Goal: Task Accomplishment & Management: Use online tool/utility

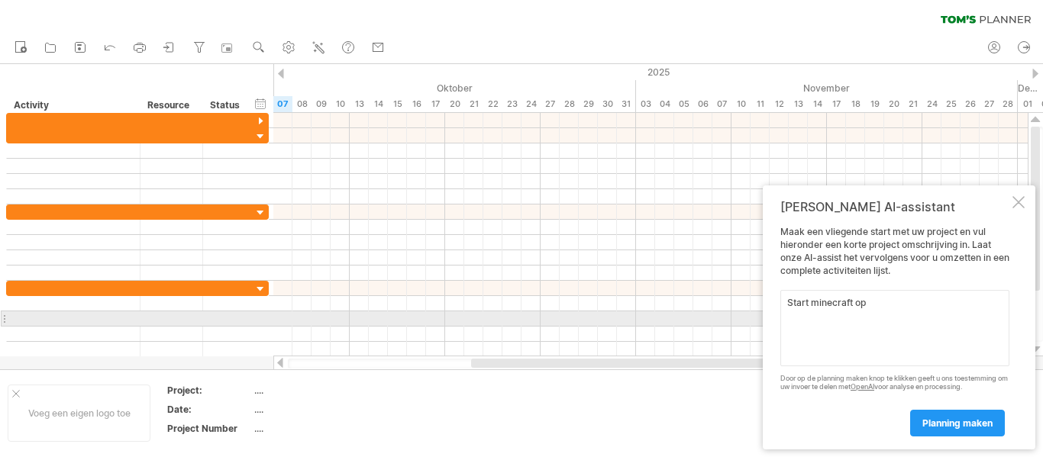
type textarea "Start minecraft op."
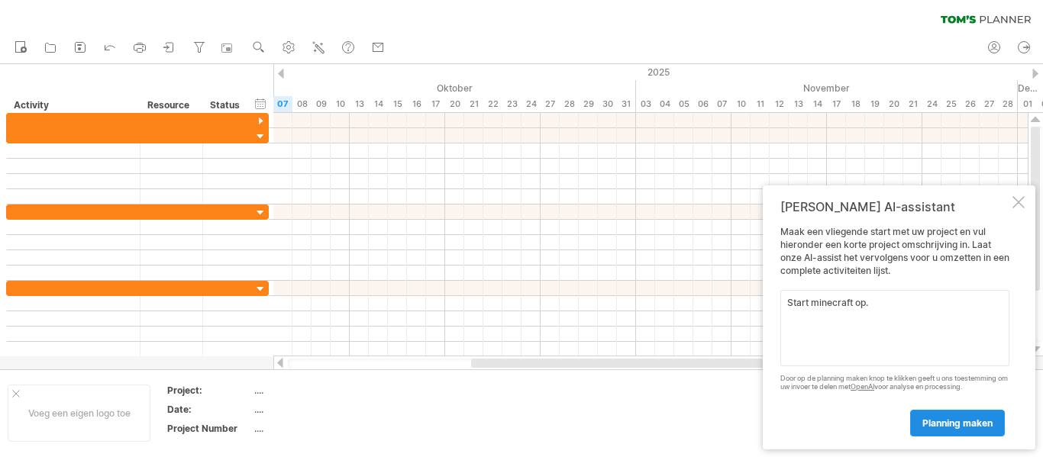
click at [935, 429] on link "planning maken" at bounding box center [957, 423] width 95 height 27
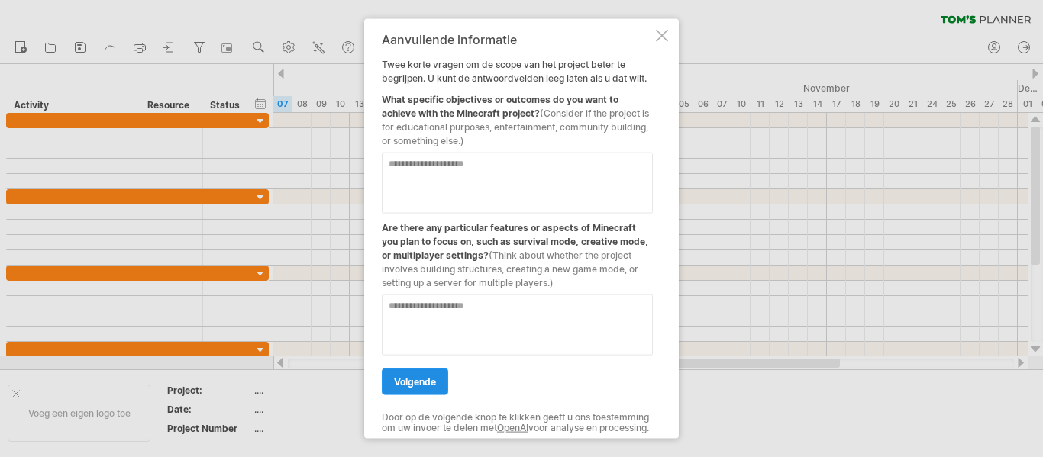
click at [420, 376] on span "volgende" at bounding box center [415, 381] width 42 height 11
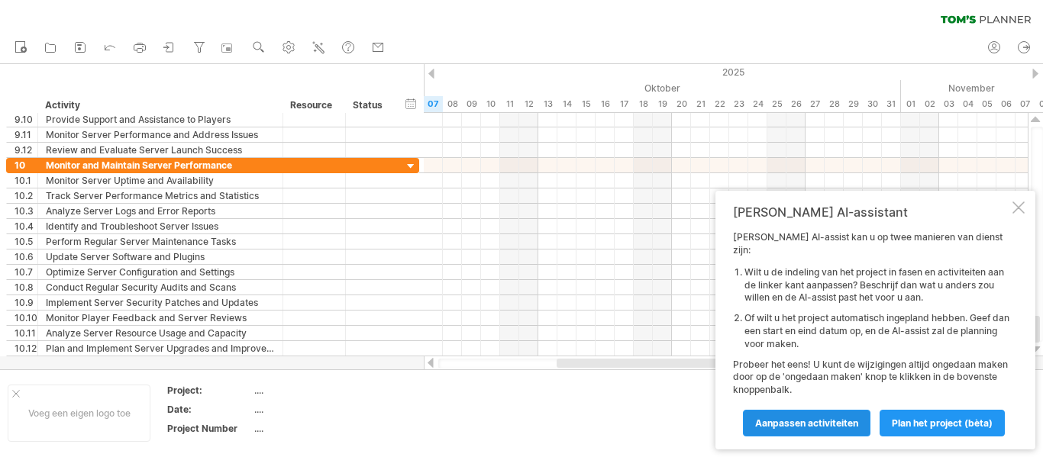
click at [832, 420] on span "Aanpassen activiteiten" at bounding box center [806, 423] width 103 height 11
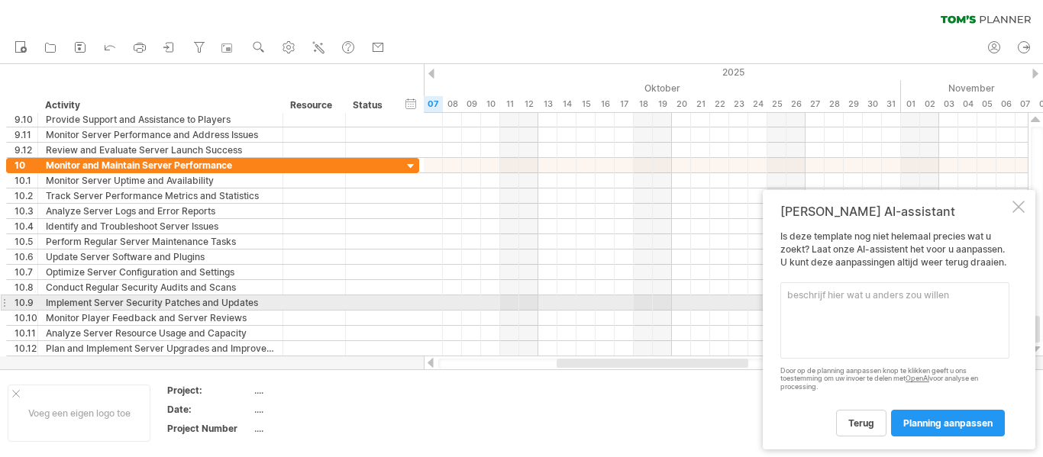
click at [806, 304] on textarea at bounding box center [894, 321] width 229 height 76
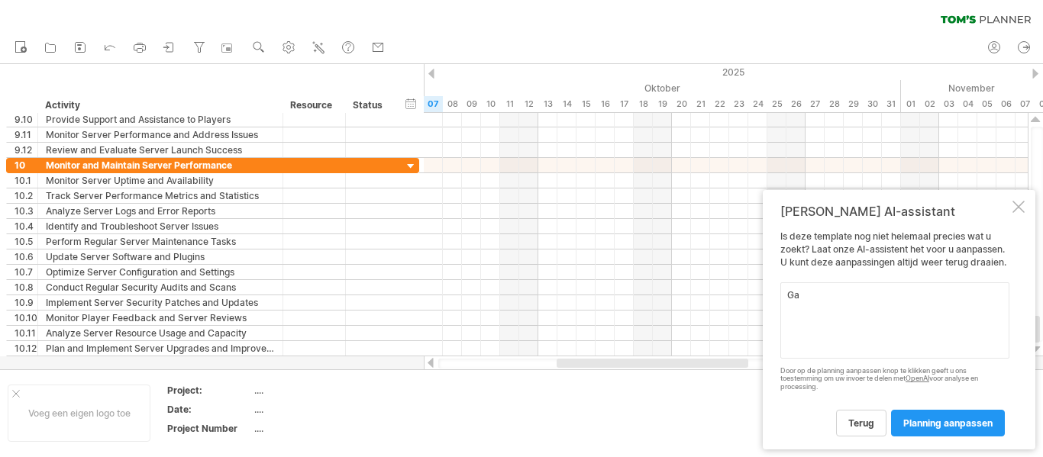
type textarea "G"
type textarea "Rechtstaan en weer gaan zitten."
click at [908, 425] on span "planning aanpassen" at bounding box center [947, 423] width 89 height 11
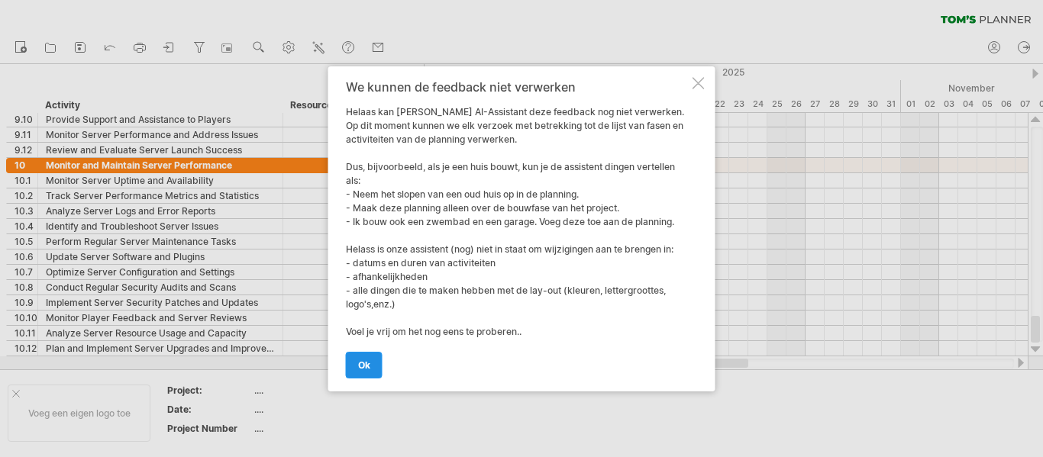
click at [367, 361] on span "ok" at bounding box center [364, 365] width 12 height 11
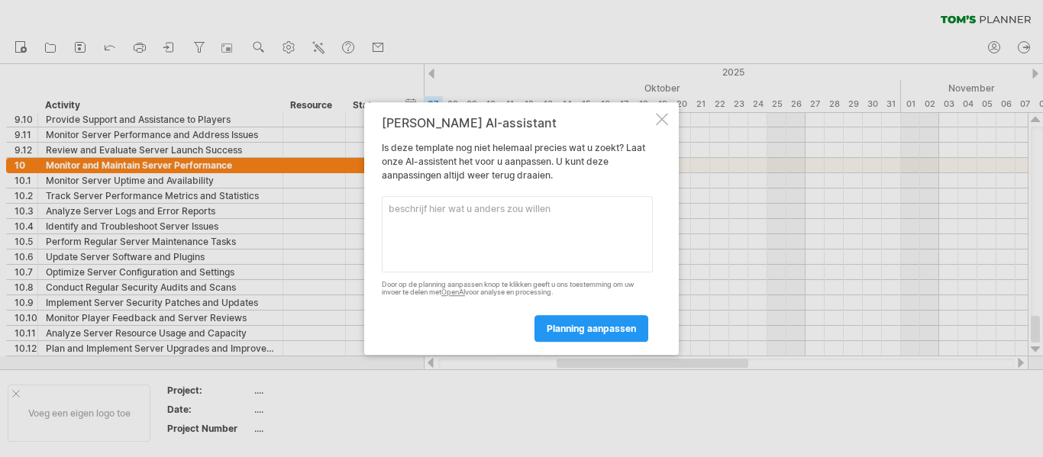
click at [553, 221] on textarea at bounding box center [517, 234] width 271 height 76
type textarea "Zitten"
click at [563, 327] on span "planning aanpassen" at bounding box center [591, 328] width 89 height 11
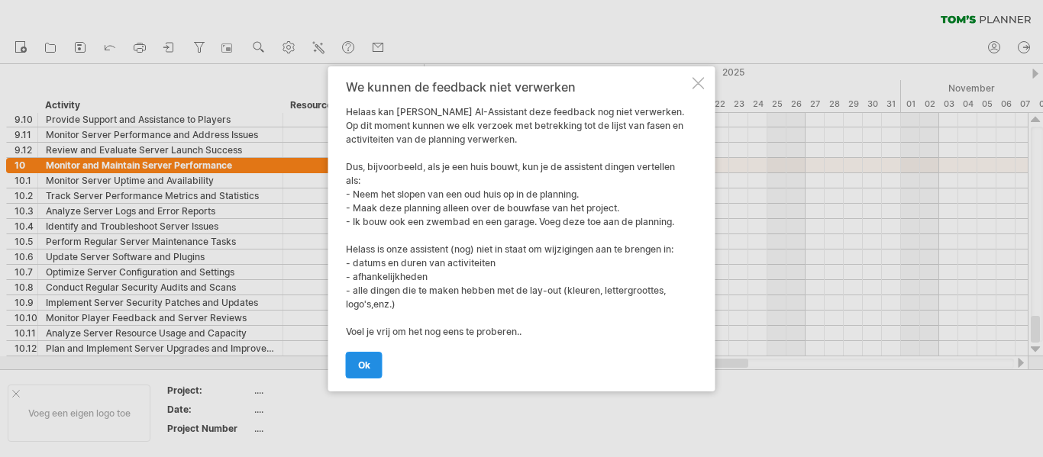
click at [366, 356] on link "ok" at bounding box center [364, 365] width 37 height 27
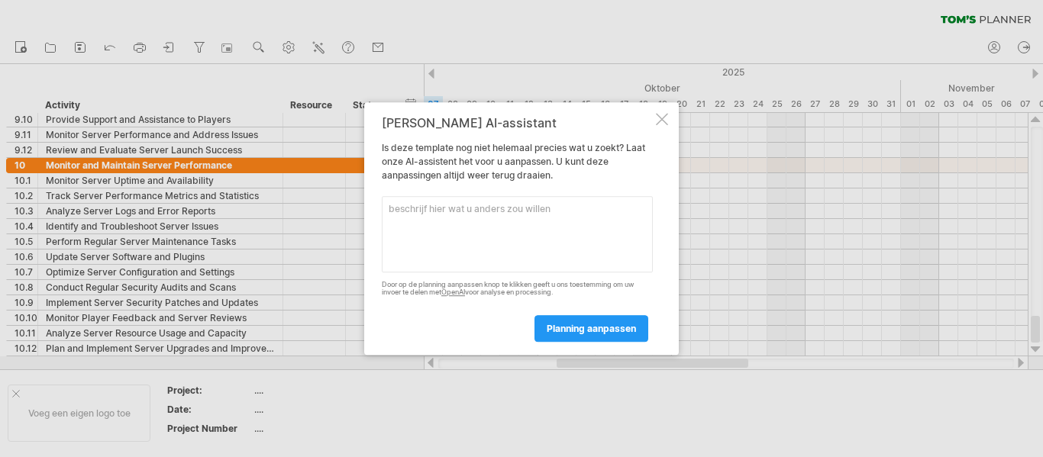
click at [519, 234] on textarea at bounding box center [517, 234] width 271 height 76
type textarea "Jetpack maken"
click at [609, 331] on span "planning aanpassen" at bounding box center [591, 328] width 89 height 11
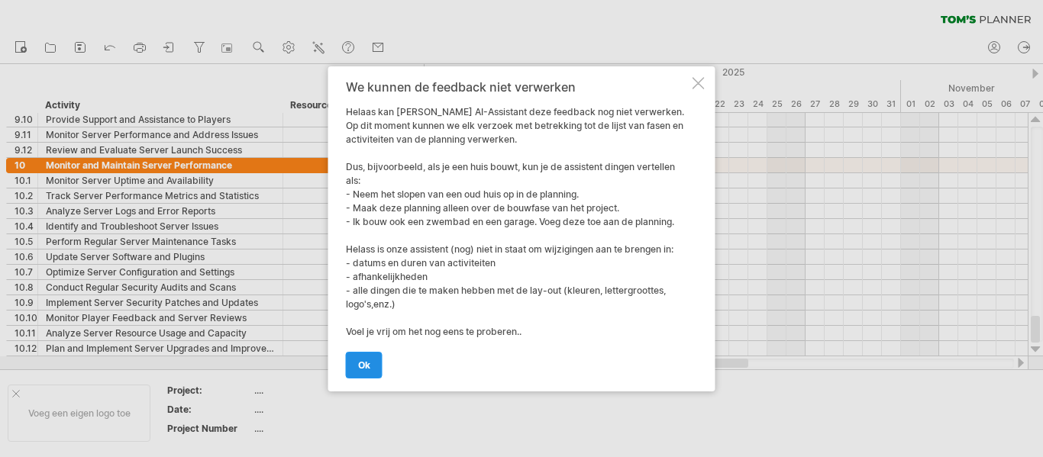
click at [354, 356] on link "ok" at bounding box center [364, 365] width 37 height 27
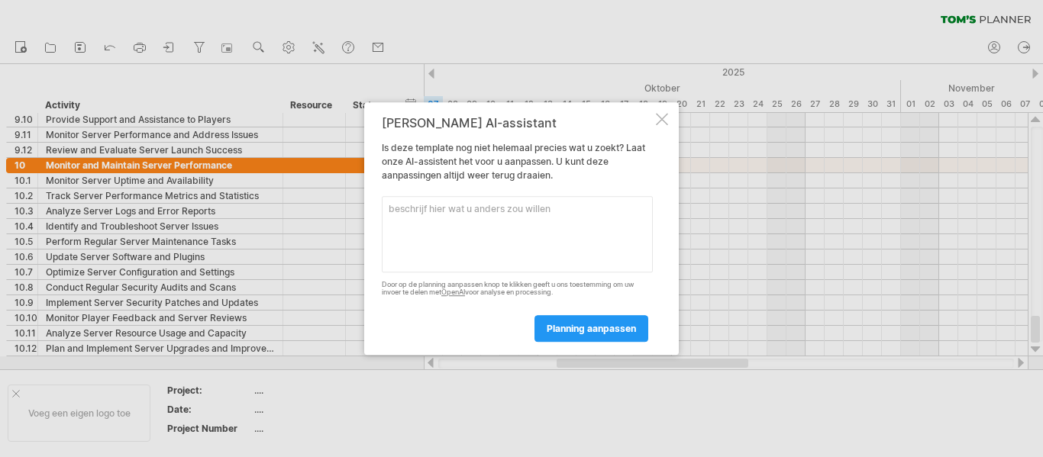
click at [496, 234] on textarea at bounding box center [517, 234] width 271 height 76
type textarea "sta recht"
click at [558, 312] on div "planning aanpassen" at bounding box center [517, 321] width 271 height 39
click at [561, 325] on span "planning aanpassen" at bounding box center [591, 328] width 89 height 11
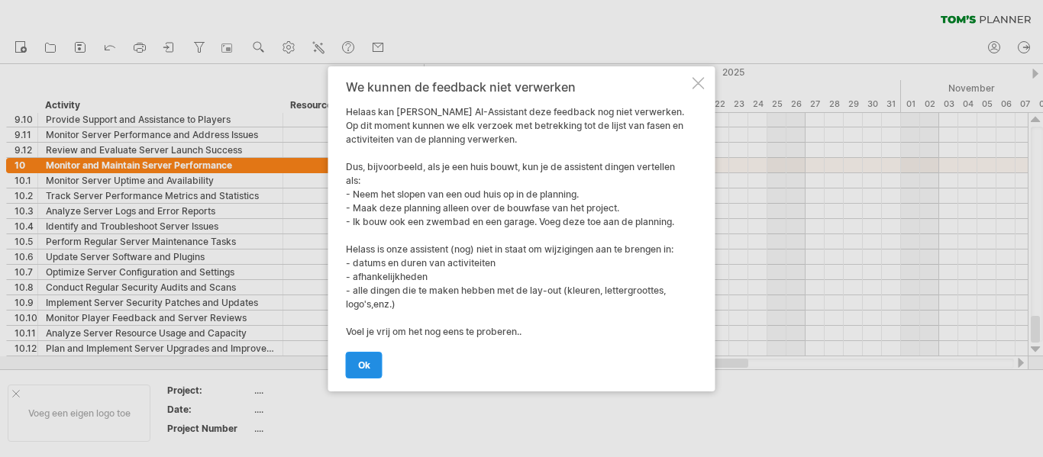
click at [355, 370] on link "ok" at bounding box center [364, 365] width 37 height 27
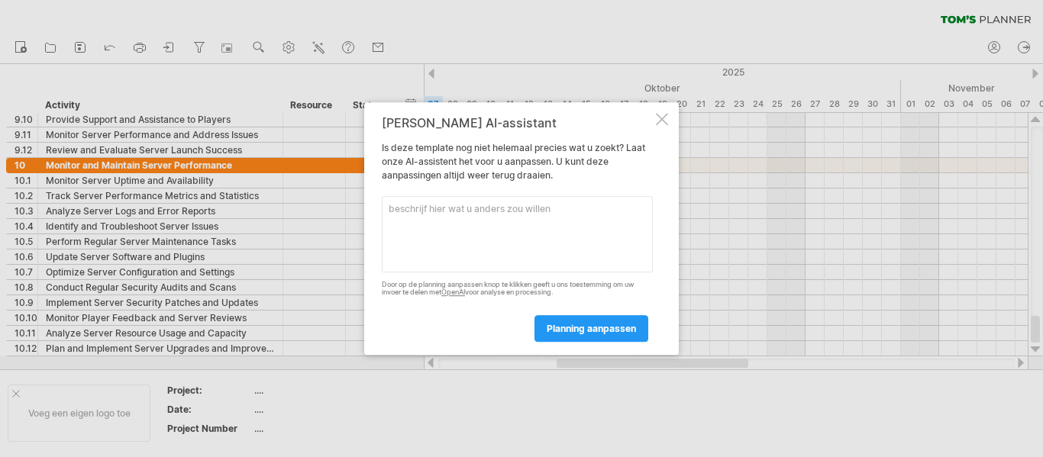
click at [425, 211] on textarea at bounding box center [517, 234] width 271 height 76
type textarea "Hoe moet ik stappen"
click at [605, 324] on span "planning aanpassen" at bounding box center [591, 328] width 89 height 11
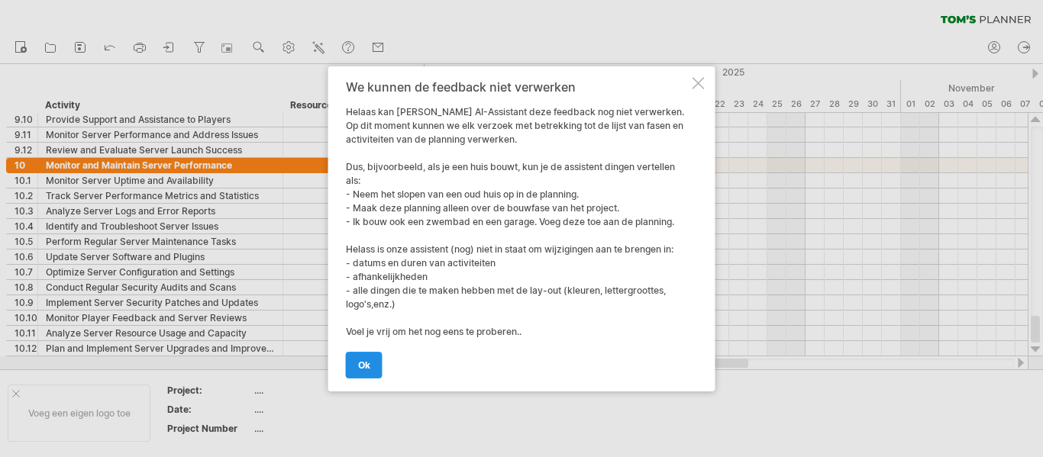
click at [373, 360] on link "ok" at bounding box center [364, 365] width 37 height 27
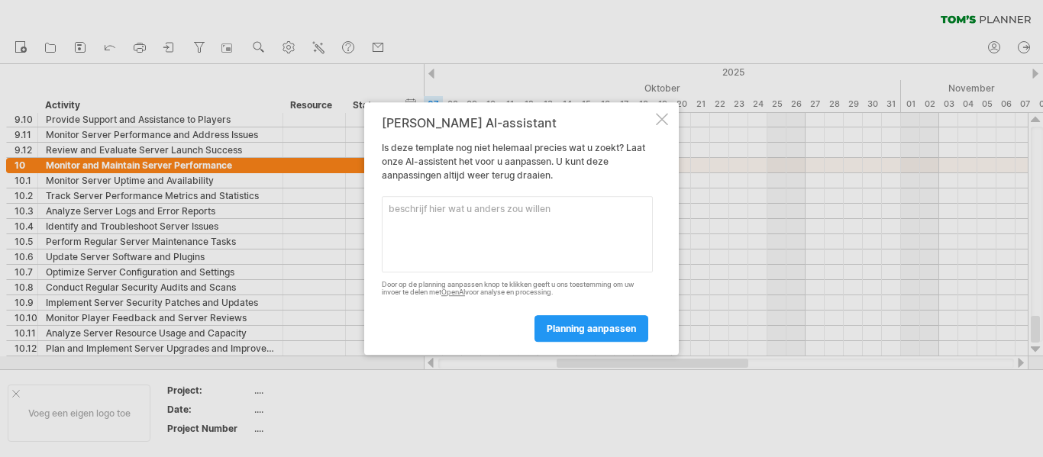
click at [438, 224] on textarea at bounding box center [517, 234] width 271 height 76
type textarea "[PERSON_NAME]"
click at [607, 334] on span "planning aanpassen" at bounding box center [591, 328] width 89 height 11
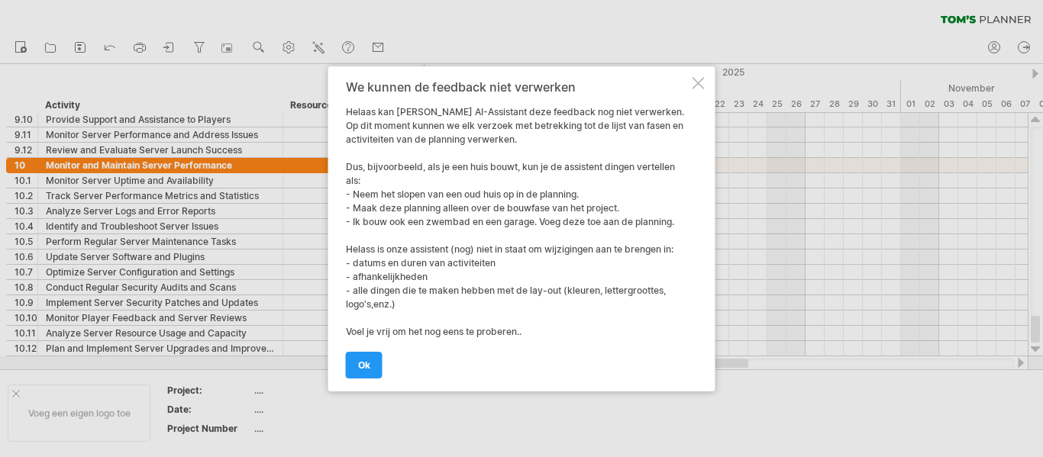
click at [693, 92] on div "We kunnen de feedback niet verwerken [PERSON_NAME] kan [PERSON_NAME] AI-Assista…" at bounding box center [521, 228] width 387 height 325
click at [3, 34] on div at bounding box center [521, 228] width 1043 height 457
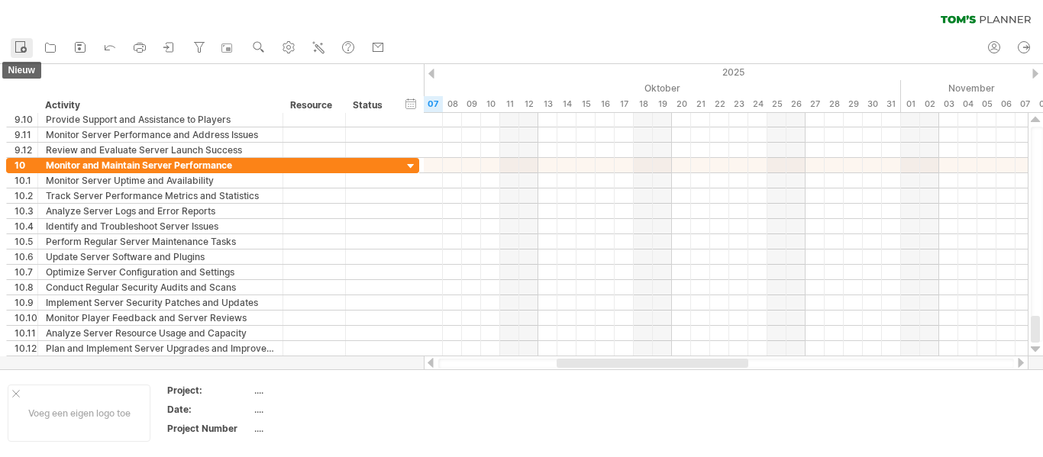
click at [21, 48] on circle at bounding box center [24, 50] width 6 height 6
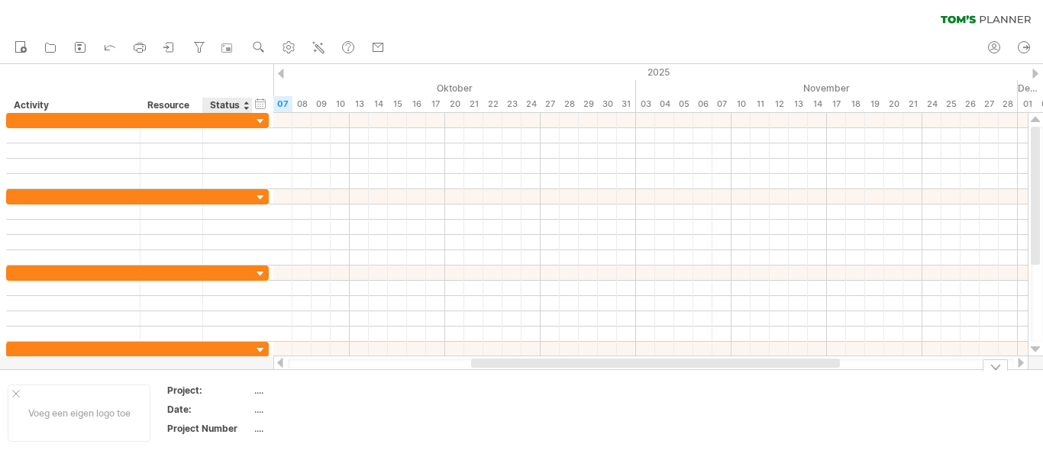
click at [258, 393] on div "...." at bounding box center [318, 390] width 128 height 13
type input "**********"
click at [431, 417] on td at bounding box center [453, 413] width 121 height 59
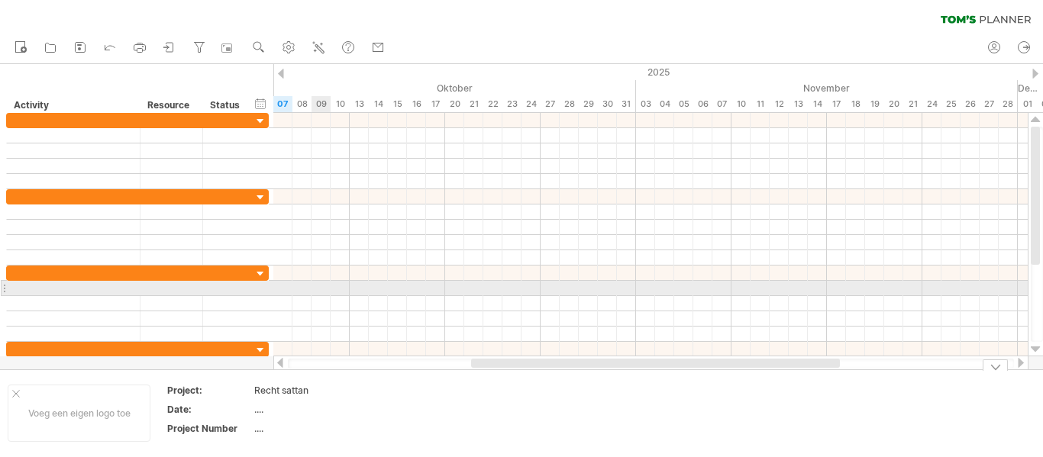
click at [299, 261] on div at bounding box center [650, 257] width 754 height 15
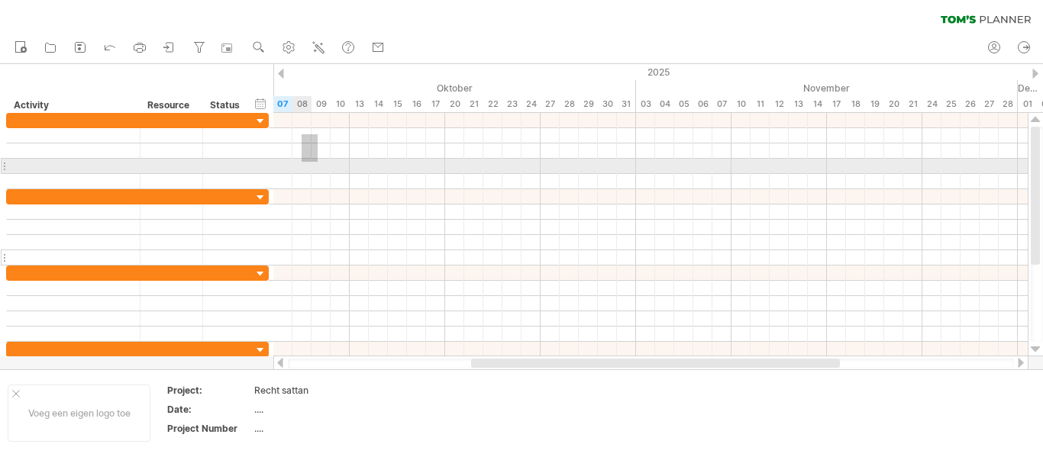
drag, startPoint x: 318, startPoint y: 134, endPoint x: 250, endPoint y: 263, distance: 145.2
click at [250, 263] on div "Probeert verbinding te maken met [DOMAIN_NAME] Opnieuw verbonden 0% wissen filt…" at bounding box center [521, 228] width 1043 height 457
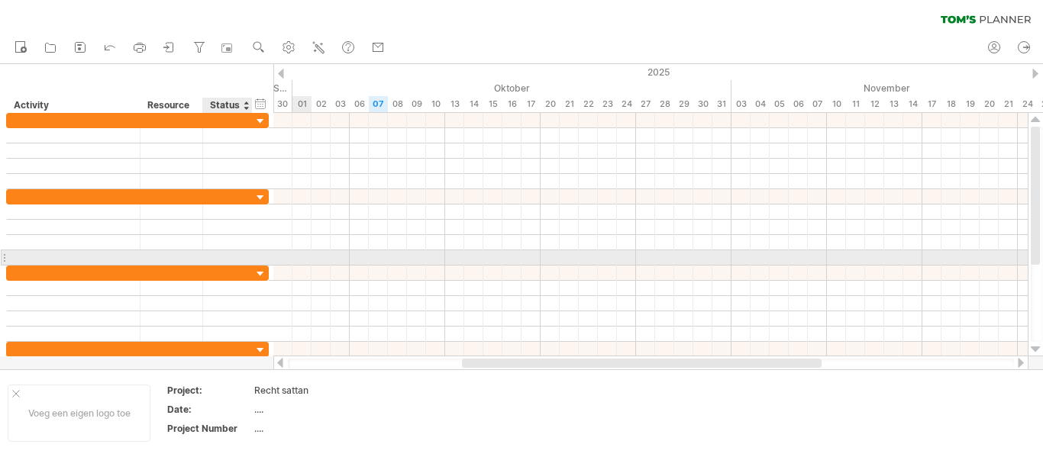
click at [250, 263] on div at bounding box center [251, 257] width 8 height 15
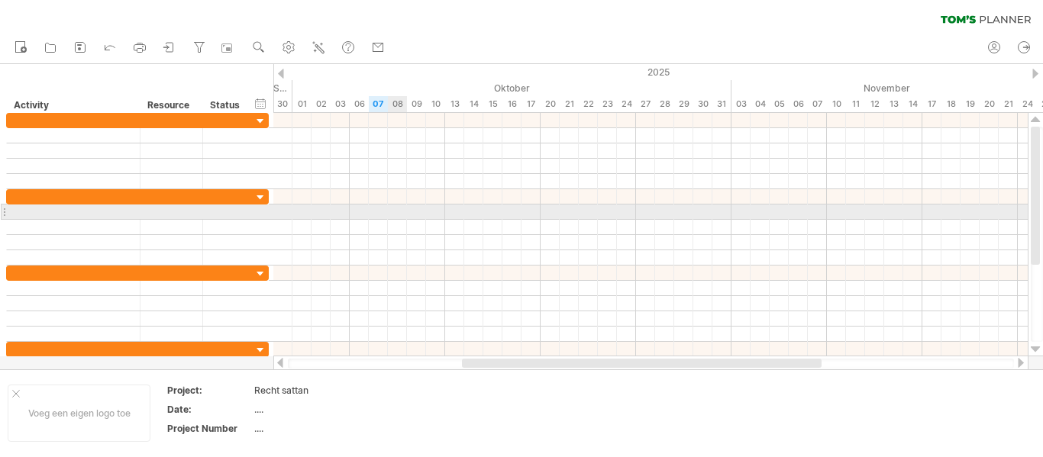
click at [392, 208] on div at bounding box center [650, 212] width 754 height 15
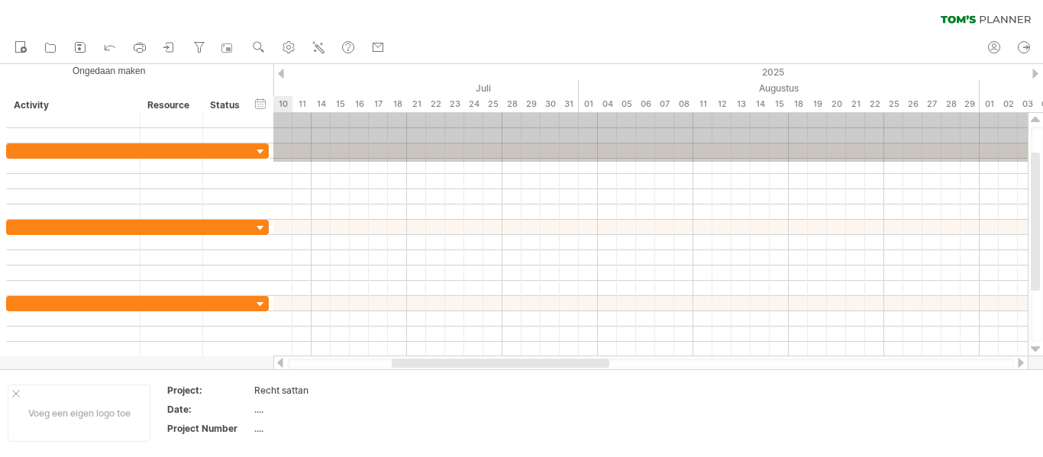
drag, startPoint x: 392, startPoint y: 208, endPoint x: 136, endPoint y: -92, distance: 394.3
click at [136, 0] on html "vooruitgang(100%) Probeert verbinding te maken met [DOMAIN_NAME] Opnieuw verbon…" at bounding box center [521, 230] width 1043 height 460
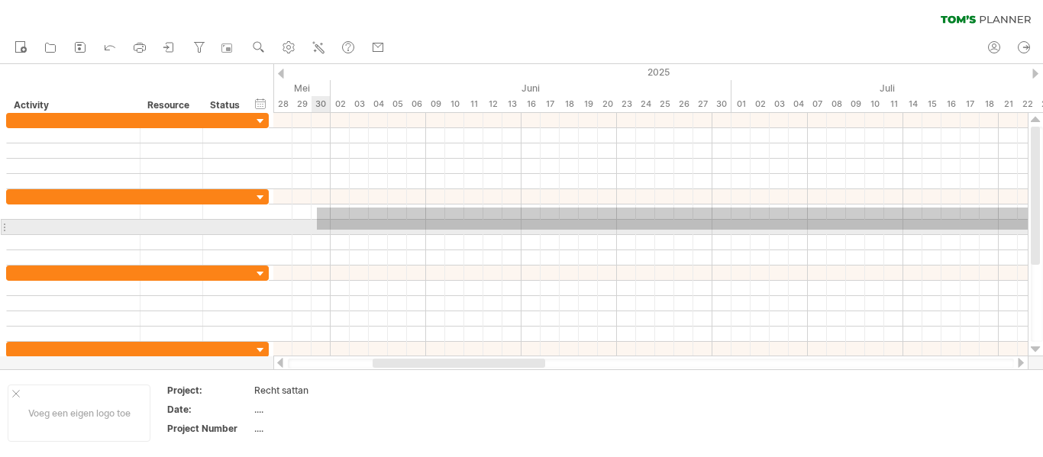
click at [363, 231] on div at bounding box center [650, 227] width 754 height 15
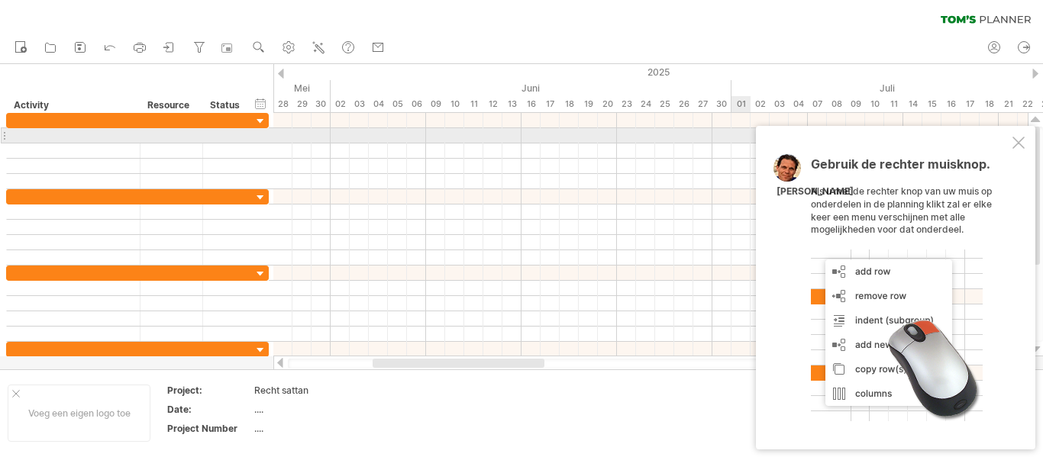
click at [1016, 137] on div at bounding box center [1019, 143] width 12 height 12
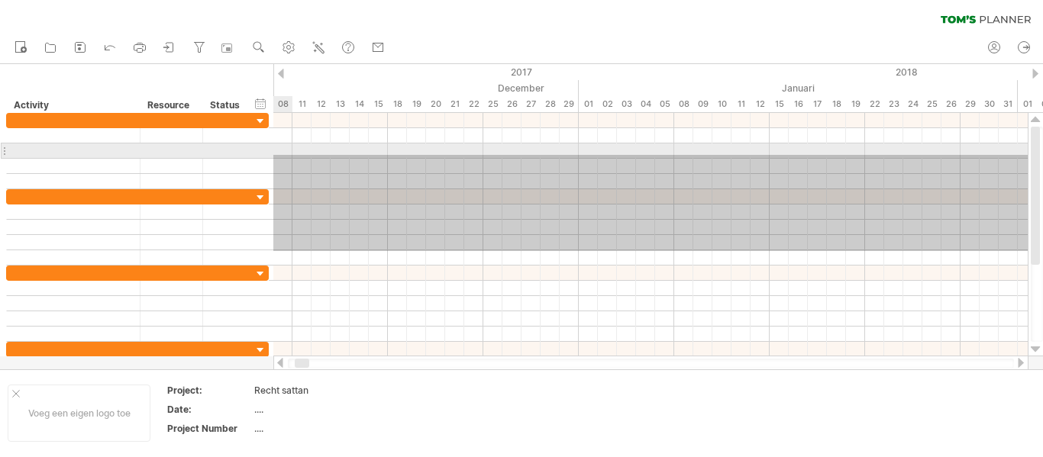
drag, startPoint x: 471, startPoint y: 251, endPoint x: 0, endPoint y: 155, distance: 480.9
click at [0, 155] on div "Probeert verbinding te maken met [DOMAIN_NAME] Opnieuw verbonden 0% wissen filt…" at bounding box center [521, 228] width 1043 height 457
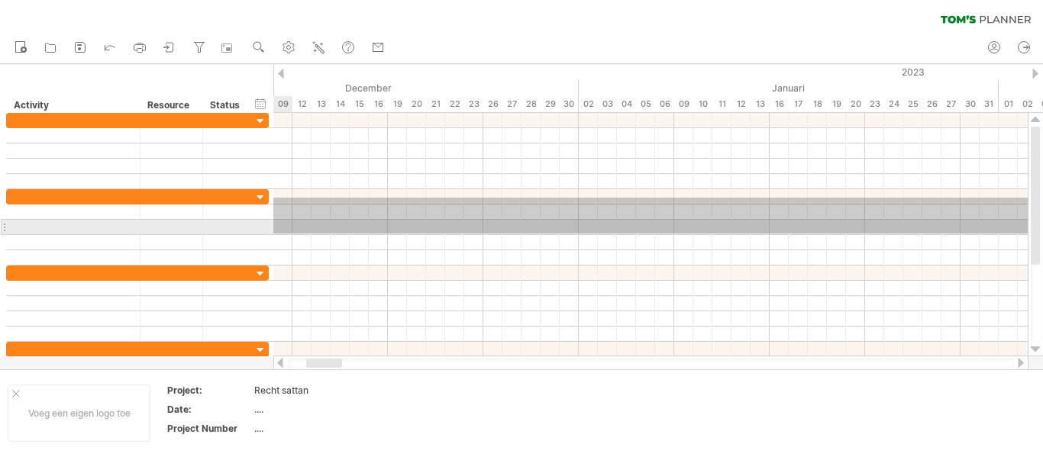
drag, startPoint x: 491, startPoint y: 198, endPoint x: 1042, endPoint y: 234, distance: 552.5
click at [1042, 234] on div "Probeert verbinding te maken met [DOMAIN_NAME] Opnieuw verbonden 0% wissen filt…" at bounding box center [521, 228] width 1043 height 457
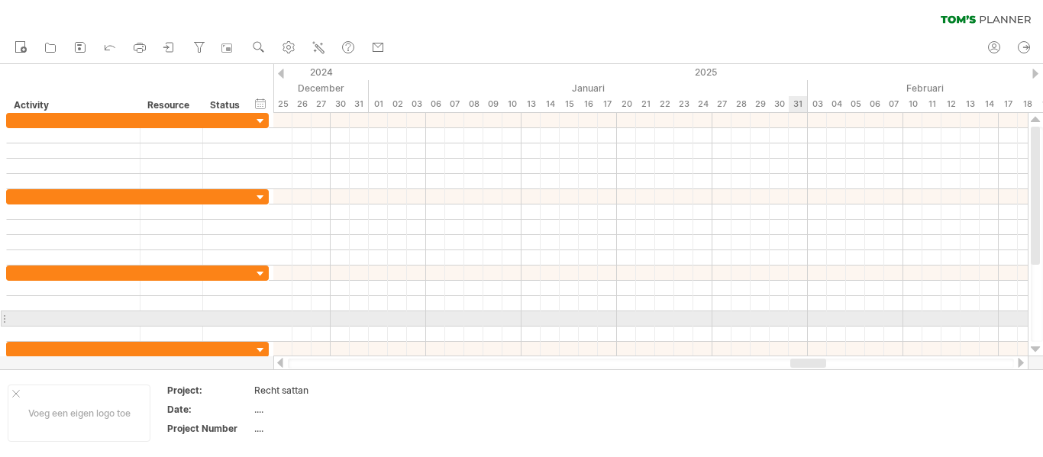
drag, startPoint x: 308, startPoint y: 364, endPoint x: 793, endPoint y: 314, distance: 487.5
click at [793, 314] on div "Probeert verbinding te maken met [DOMAIN_NAME] Opnieuw verbonden 0% wissen filt…" at bounding box center [521, 228] width 1043 height 457
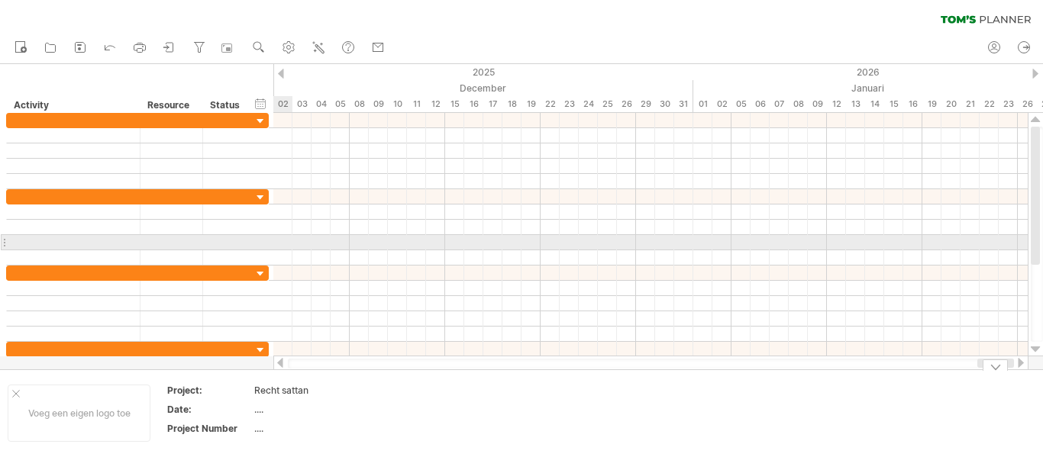
drag, startPoint x: 365, startPoint y: 363, endPoint x: 1042, endPoint y: 249, distance: 686.8
click at [1042, 249] on div at bounding box center [658, 242] width 770 height 258
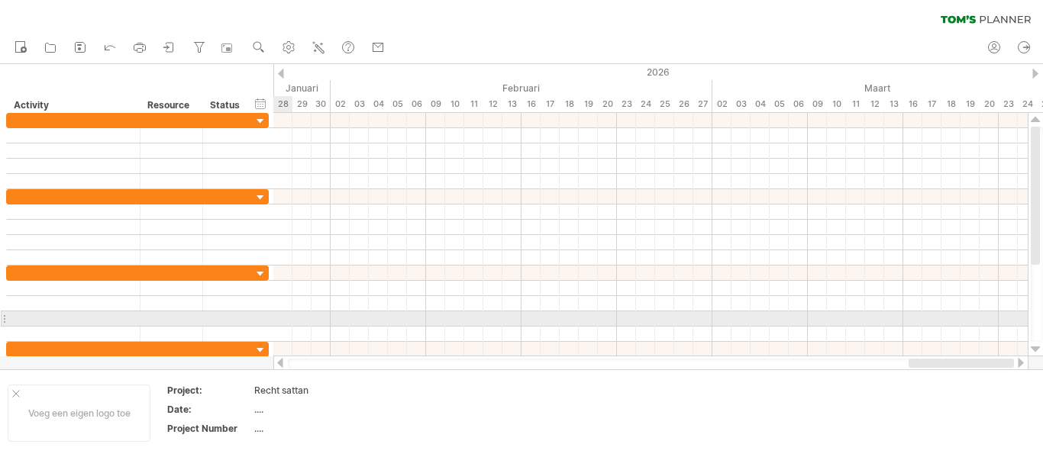
drag, startPoint x: 709, startPoint y: 366, endPoint x: 1042, endPoint y: 298, distance: 340.5
click at [1042, 298] on div at bounding box center [658, 242] width 770 height 258
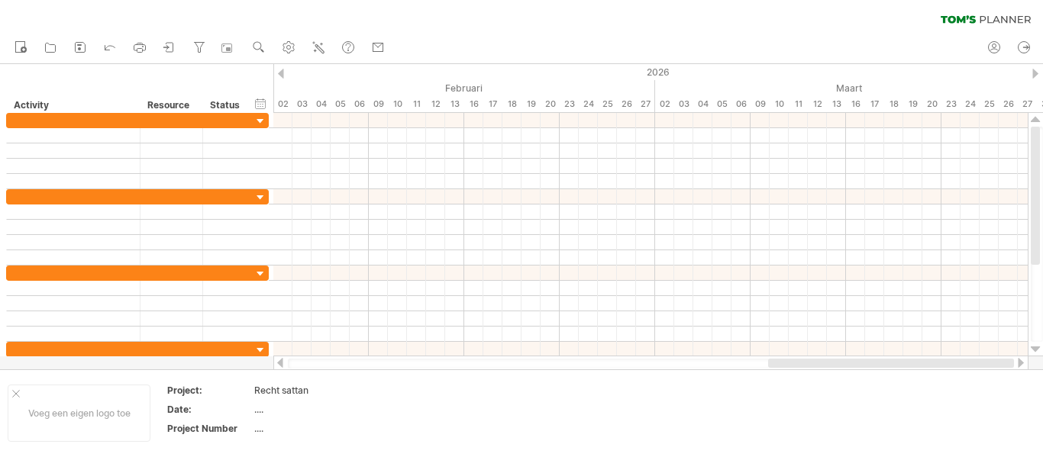
drag, startPoint x: 870, startPoint y: 365, endPoint x: 925, endPoint y: 363, distance: 55.8
click at [925, 363] on div at bounding box center [891, 363] width 246 height 9
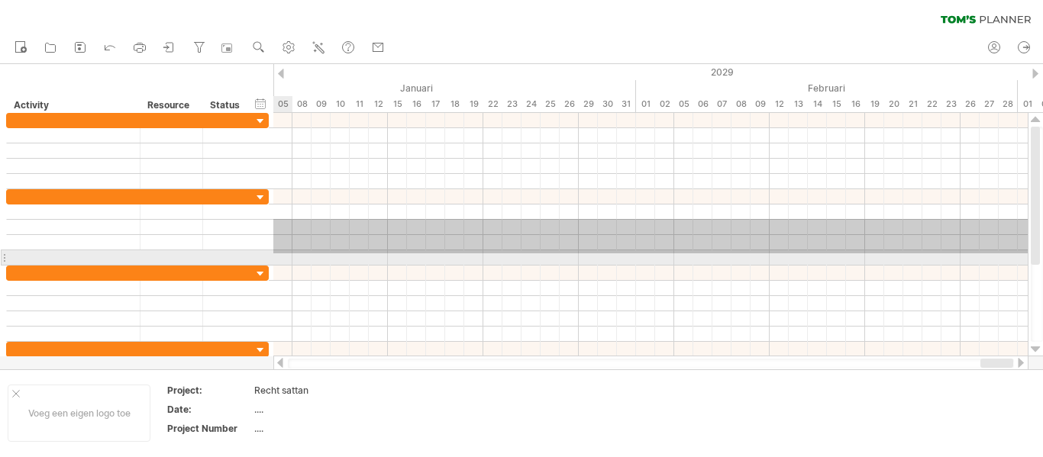
drag, startPoint x: 749, startPoint y: 219, endPoint x: 1042, endPoint y: 254, distance: 294.6
click at [1042, 254] on div "Probeert verbinding te maken met [DOMAIN_NAME] Opnieuw verbonden 0% wissen filt…" at bounding box center [521, 228] width 1043 height 457
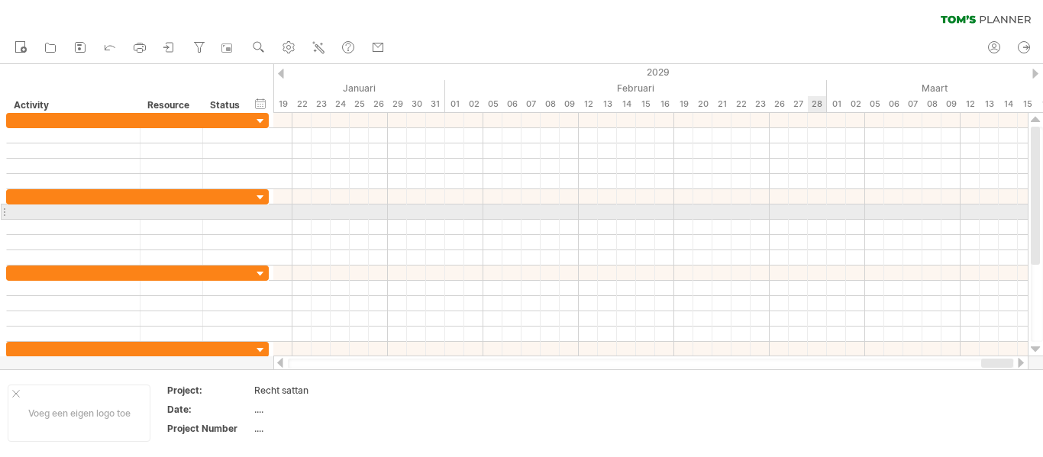
click at [824, 218] on div at bounding box center [650, 212] width 754 height 15
click at [821, 215] on div at bounding box center [650, 212] width 754 height 15
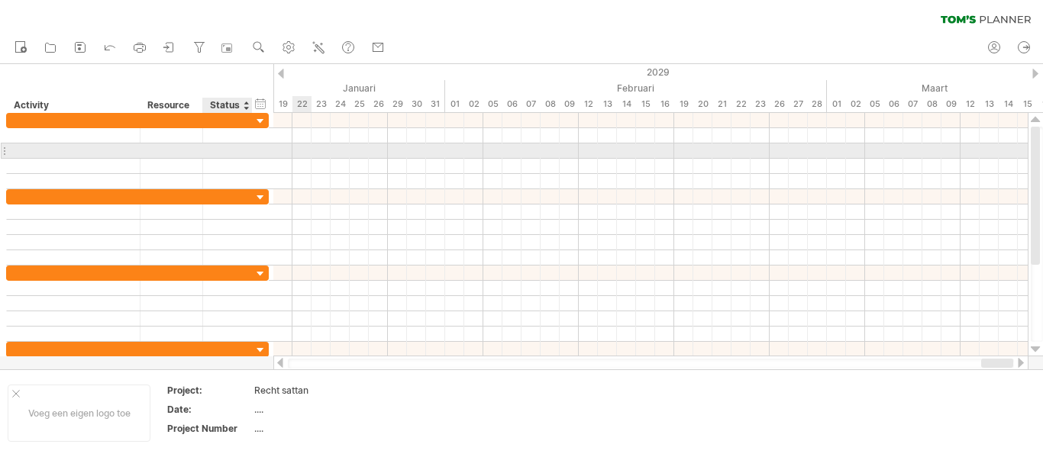
click at [208, 147] on div at bounding box center [228, 151] width 50 height 15
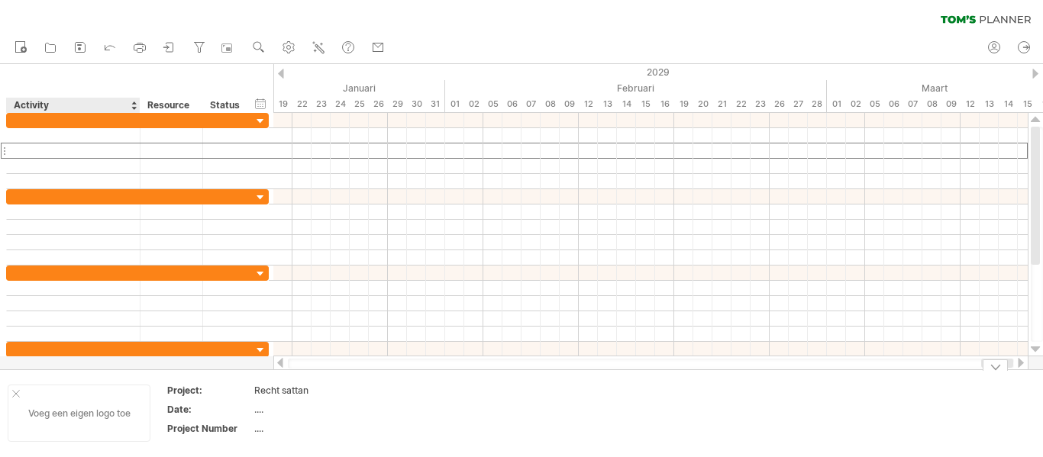
click at [12, 393] on div at bounding box center [16, 394] width 8 height 8
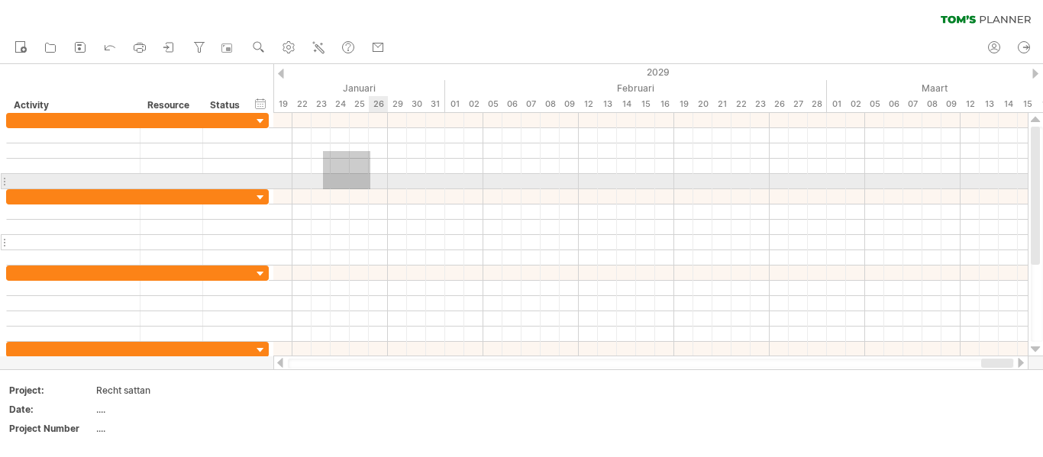
drag, startPoint x: 323, startPoint y: 151, endPoint x: 18, endPoint y: 237, distance: 317.2
click at [18, 237] on div "Probeert verbinding te maken met [DOMAIN_NAME] Opnieuw verbonden 0% wissen filt…" at bounding box center [521, 228] width 1043 height 457
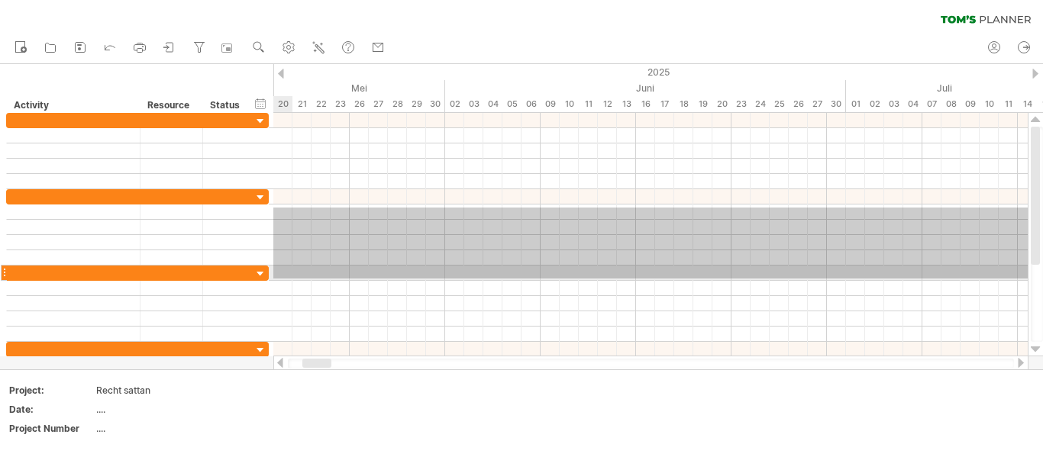
drag, startPoint x: 415, startPoint y: 208, endPoint x: 1, endPoint y: 279, distance: 420.7
click at [1, 279] on div "Probeert verbinding te maken met [DOMAIN_NAME] Opnieuw verbonden 0% wissen filt…" at bounding box center [521, 228] width 1043 height 457
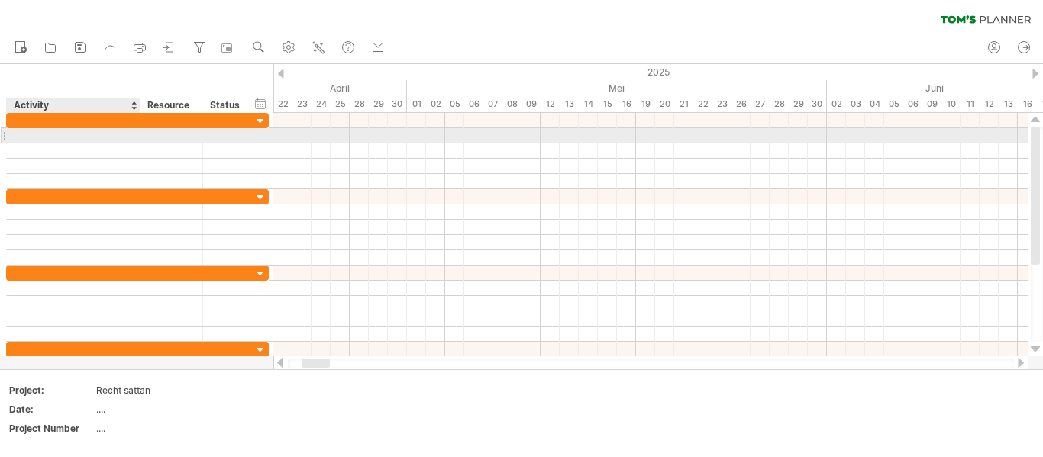
click at [24, 141] on div at bounding box center [74, 135] width 118 height 15
click at [24, 141] on input "text" at bounding box center [74, 135] width 118 height 15
type input "**********"
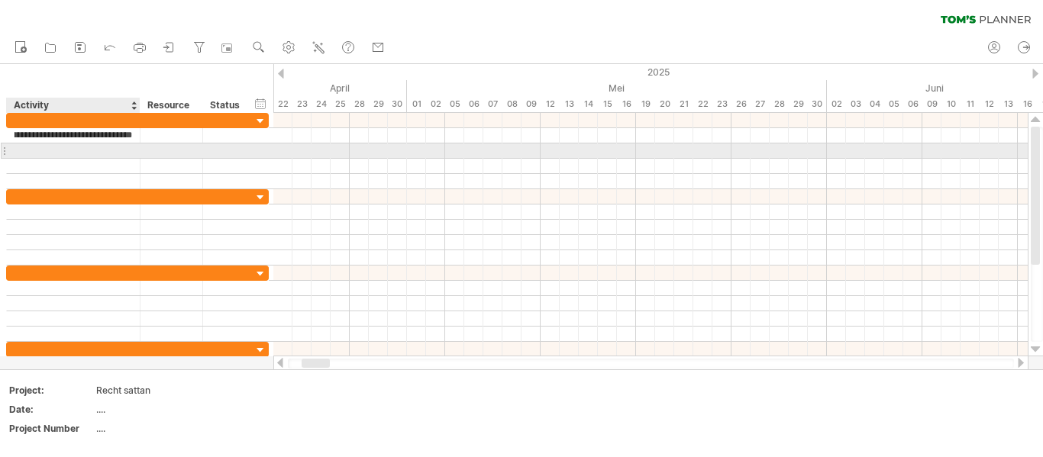
click at [15, 153] on div at bounding box center [74, 151] width 118 height 15
type input "******"
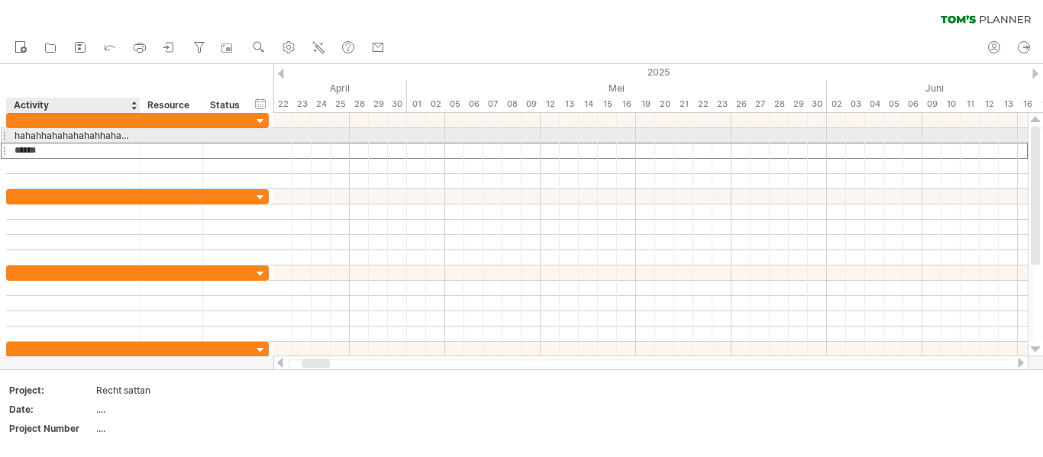
click at [63, 141] on div "hahahhahahahahahhahahahhahahahahaha" at bounding box center [74, 135] width 118 height 15
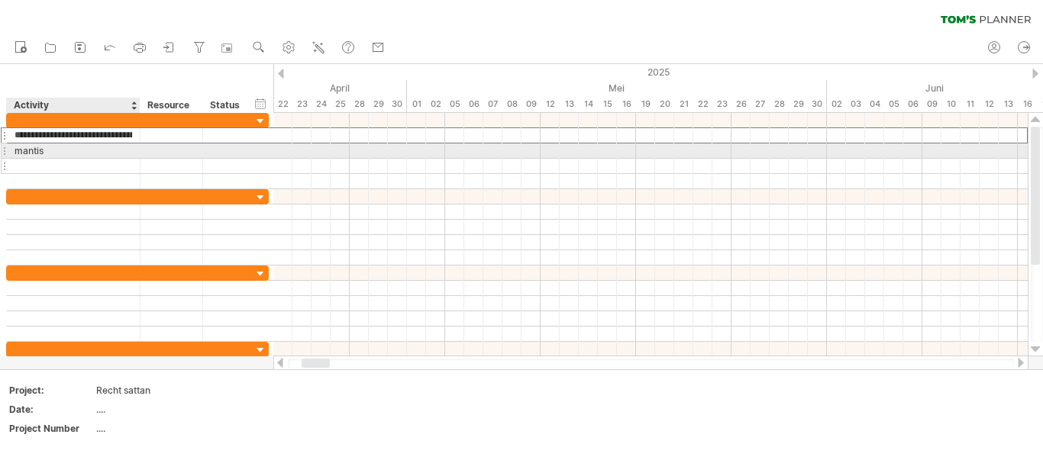
click at [57, 159] on div at bounding box center [74, 166] width 118 height 15
type input "*****"
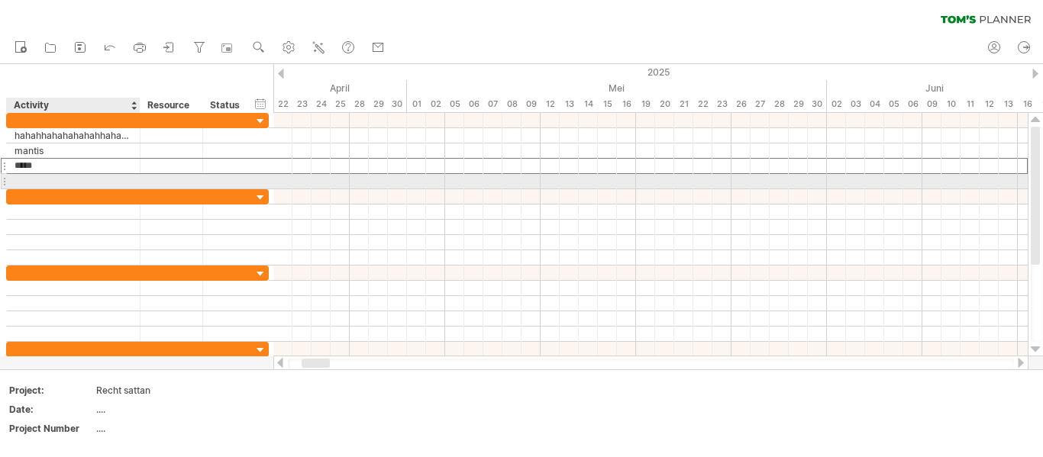
click at [43, 181] on div at bounding box center [74, 181] width 118 height 15
type input "**********"
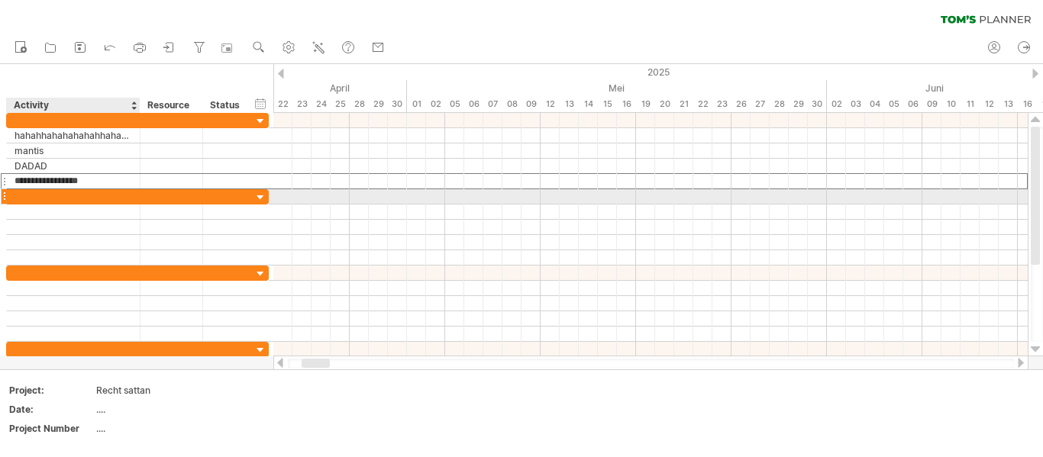
click at [62, 202] on div at bounding box center [74, 196] width 118 height 15
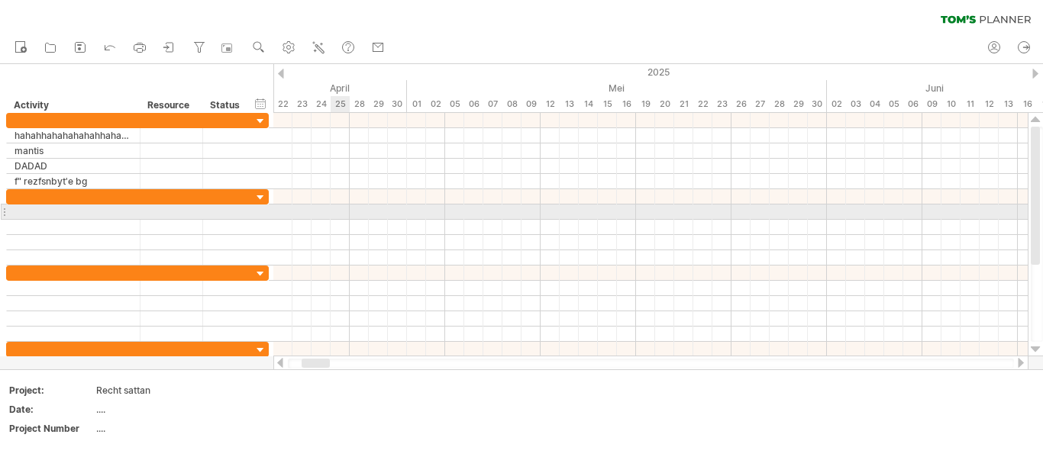
click at [341, 215] on div at bounding box center [650, 212] width 754 height 15
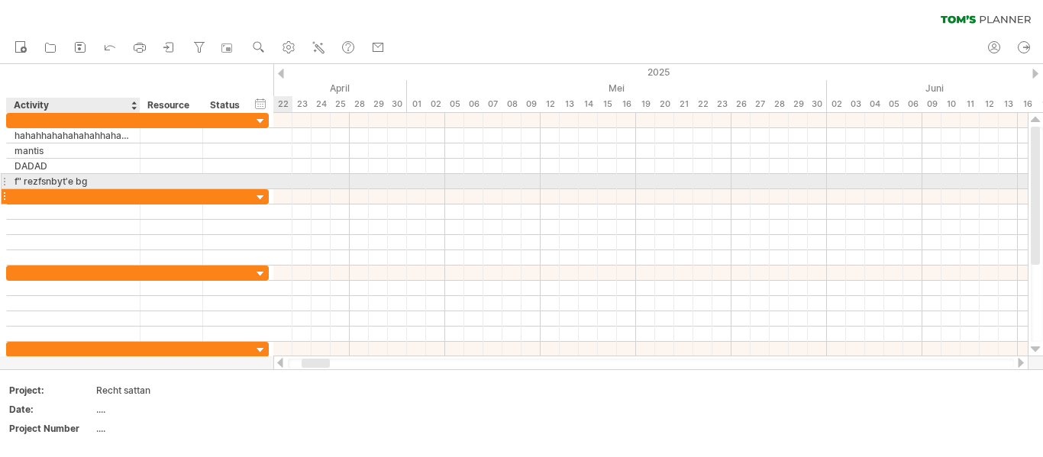
click at [44, 189] on div at bounding box center [74, 196] width 118 height 15
click at [44, 189] on input "text" at bounding box center [74, 196] width 118 height 15
type input "****"
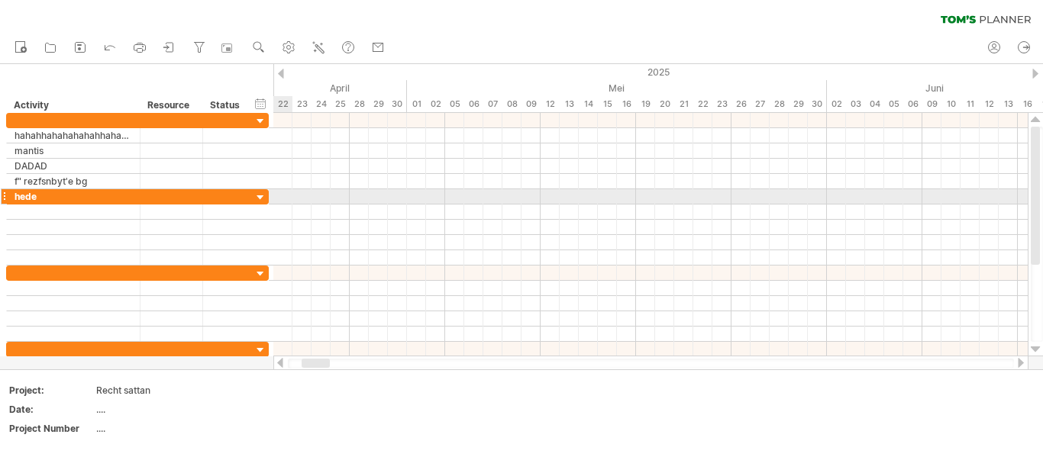
click at [260, 193] on div at bounding box center [261, 198] width 15 height 15
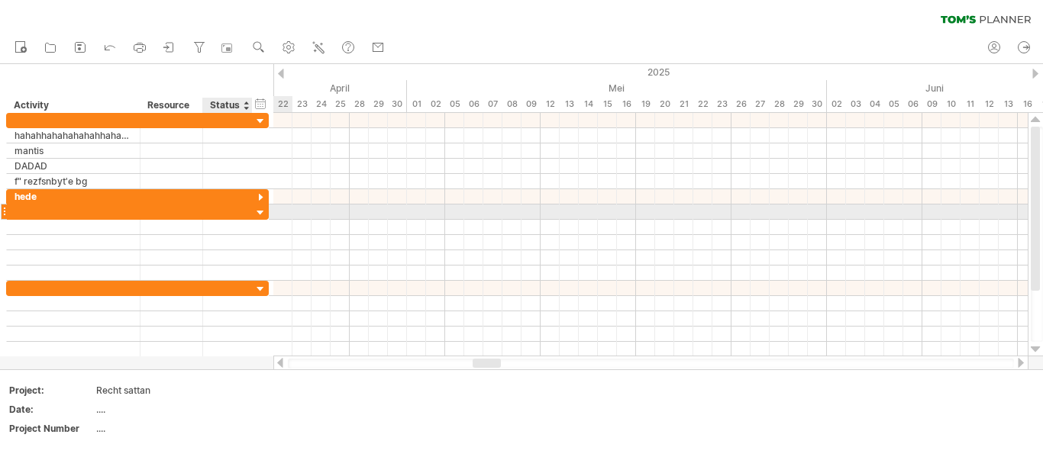
click at [247, 212] on div at bounding box center [251, 212] width 8 height 15
click at [212, 217] on div at bounding box center [228, 212] width 34 height 15
type input "****"
click at [258, 212] on div at bounding box center [261, 213] width 15 height 15
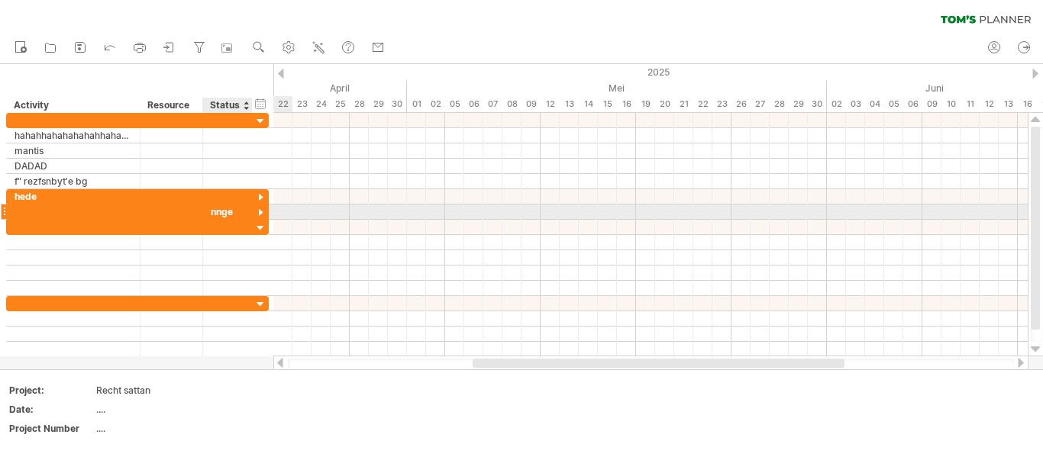
click at [258, 212] on div at bounding box center [261, 213] width 15 height 15
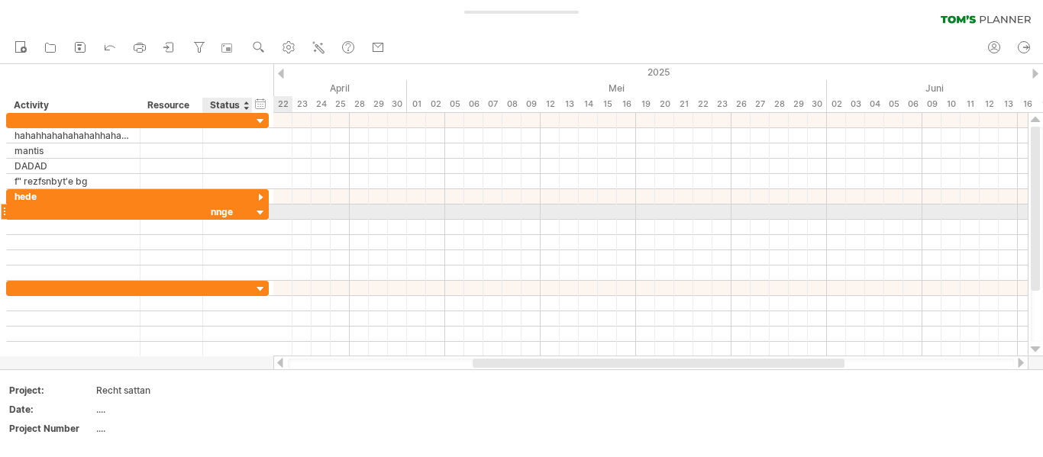
click at [258, 212] on div at bounding box center [261, 213] width 15 height 15
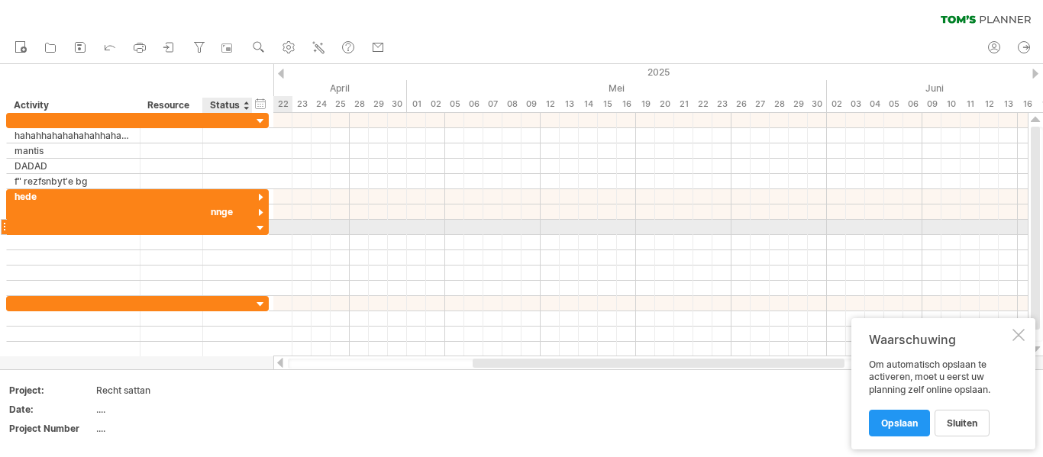
click at [263, 226] on div at bounding box center [261, 228] width 15 height 15
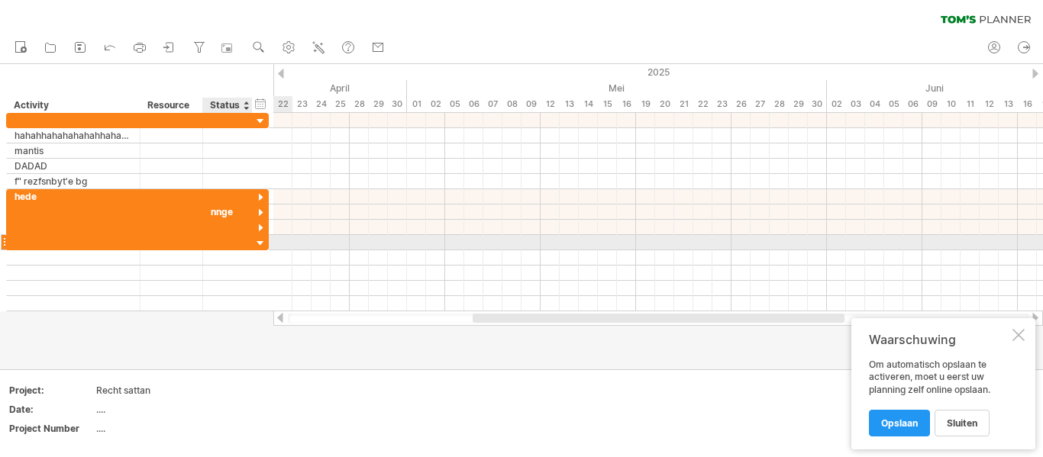
click at [259, 244] on div at bounding box center [261, 244] width 15 height 15
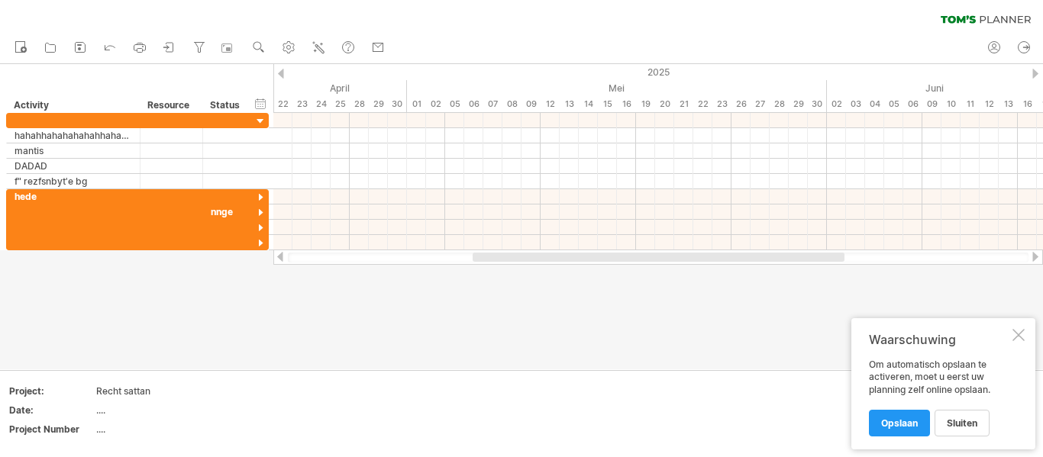
click at [966, 438] on div "Waarschuwing Om automatisch opslaan te activeren, moet u eerst uw planning zelf…" at bounding box center [943, 383] width 184 height 131
click at [968, 431] on link "sluiten" at bounding box center [962, 423] width 55 height 27
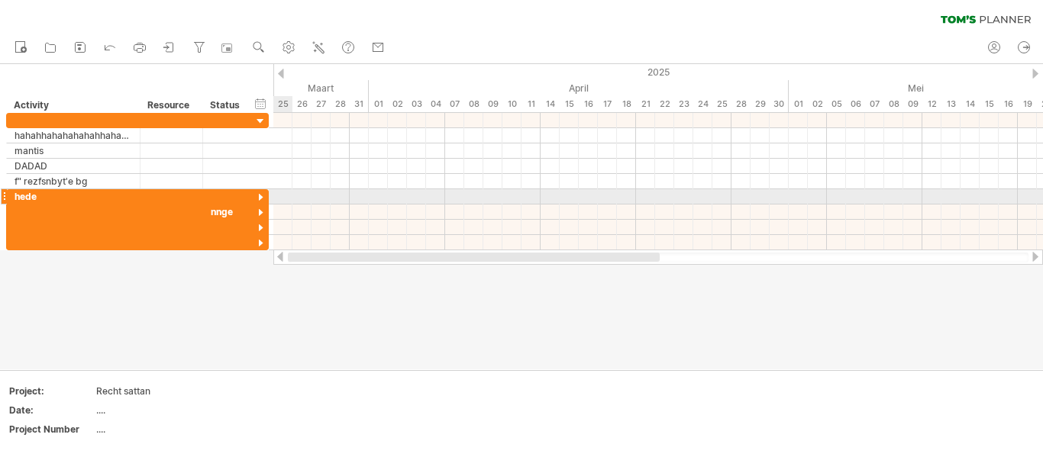
drag, startPoint x: 670, startPoint y: 256, endPoint x: 0, endPoint y: 203, distance: 672.5
click at [0, 203] on div "Probeert verbinding te maken met [DOMAIN_NAME] Opnieuw verbonden 0% wissen filt…" at bounding box center [521, 228] width 1043 height 457
click at [0, 203] on div "**********" at bounding box center [135, 181] width 270 height 137
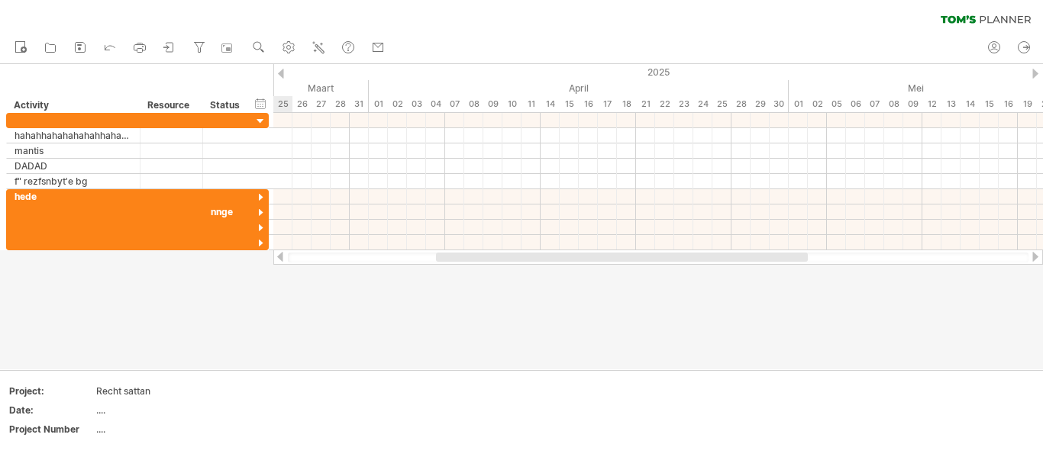
click at [532, 253] on div at bounding box center [658, 257] width 770 height 15
drag, startPoint x: 532, startPoint y: 253, endPoint x: 256, endPoint y: 251, distance: 276.4
click at [256, 251] on div "Probeert verbinding te maken met [DOMAIN_NAME] Opnieuw verbonden 0% wissen filt…" at bounding box center [521, 228] width 1043 height 457
click at [277, 258] on div at bounding box center [280, 257] width 12 height 10
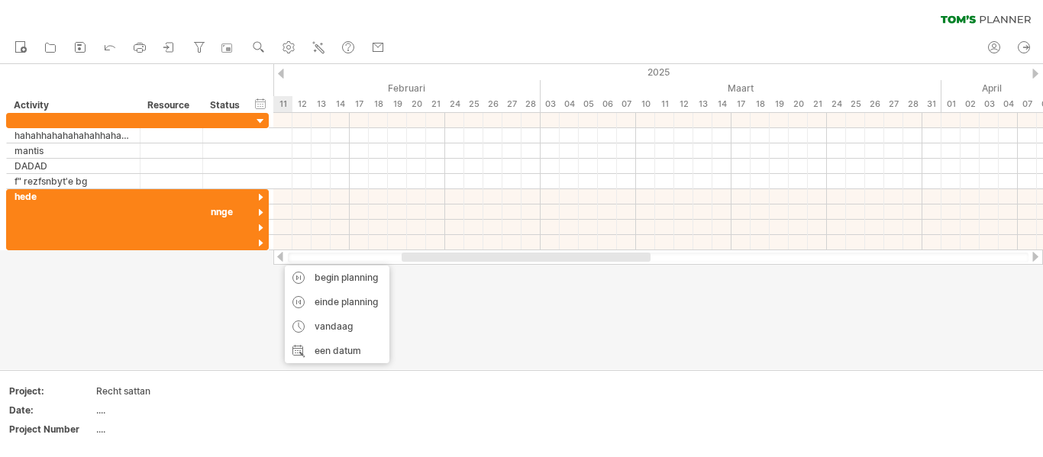
click at [277, 258] on div at bounding box center [280, 257] width 12 height 10
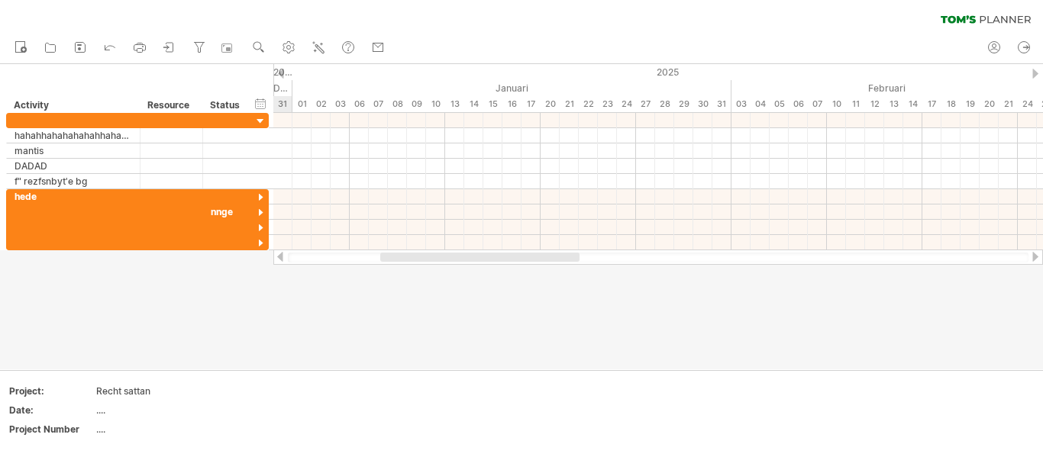
click at [277, 258] on div at bounding box center [280, 257] width 12 height 10
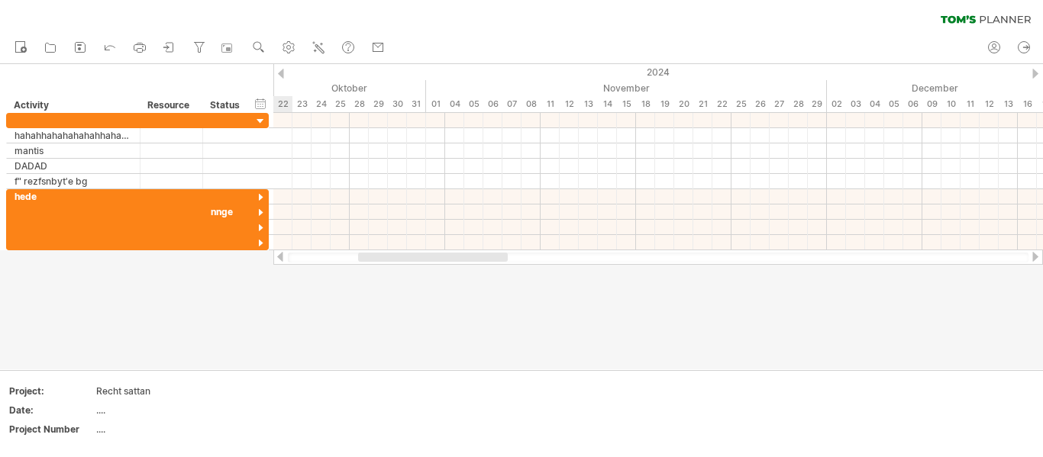
click at [277, 258] on div at bounding box center [280, 257] width 12 height 10
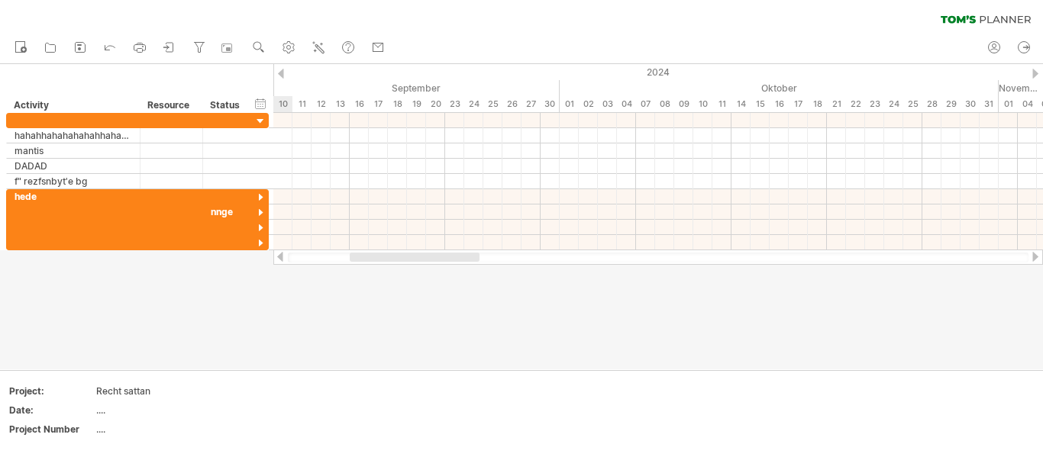
click at [277, 258] on div at bounding box center [280, 257] width 12 height 10
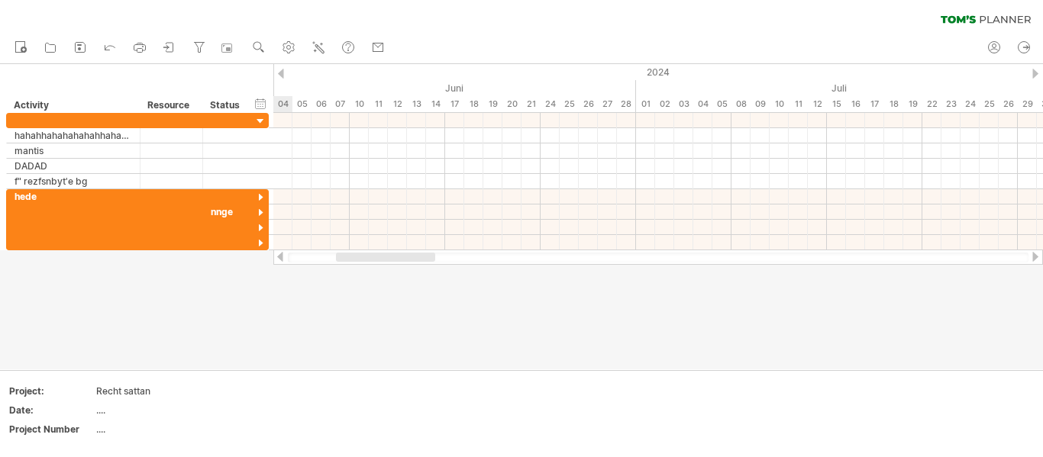
click at [277, 258] on div at bounding box center [280, 257] width 12 height 10
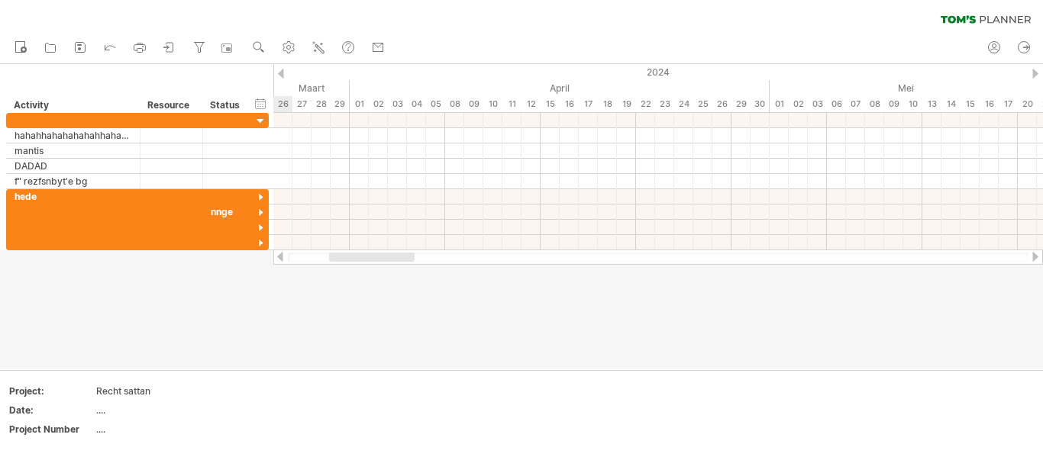
click at [277, 258] on div at bounding box center [280, 257] width 12 height 10
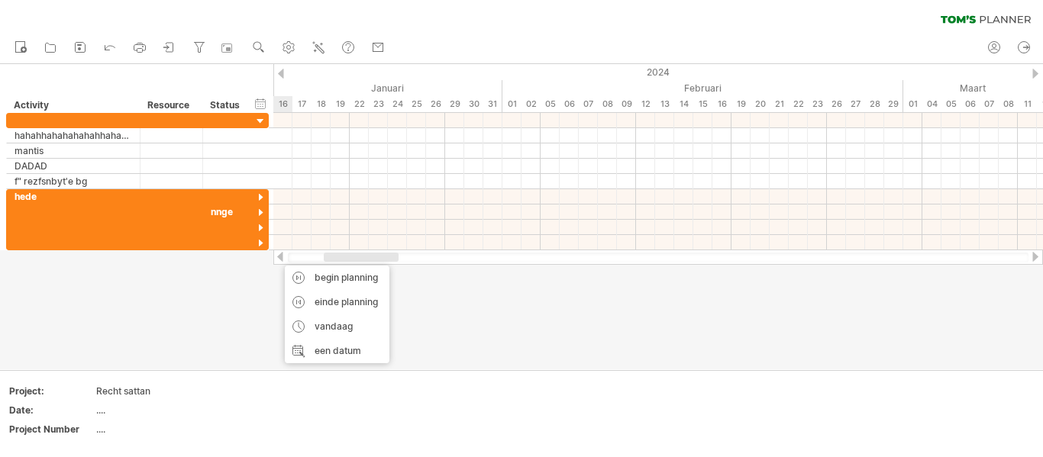
click at [277, 258] on div at bounding box center [280, 257] width 12 height 10
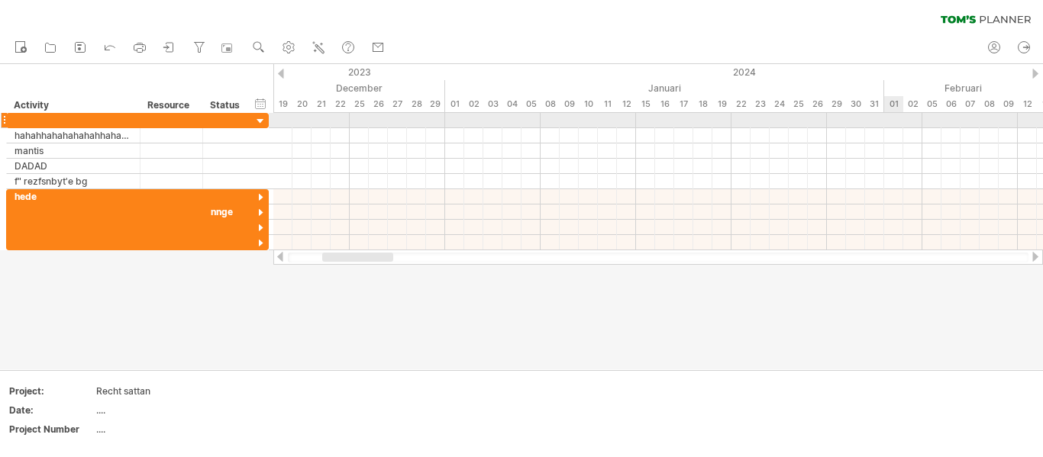
click at [892, 125] on div at bounding box center [658, 120] width 770 height 15
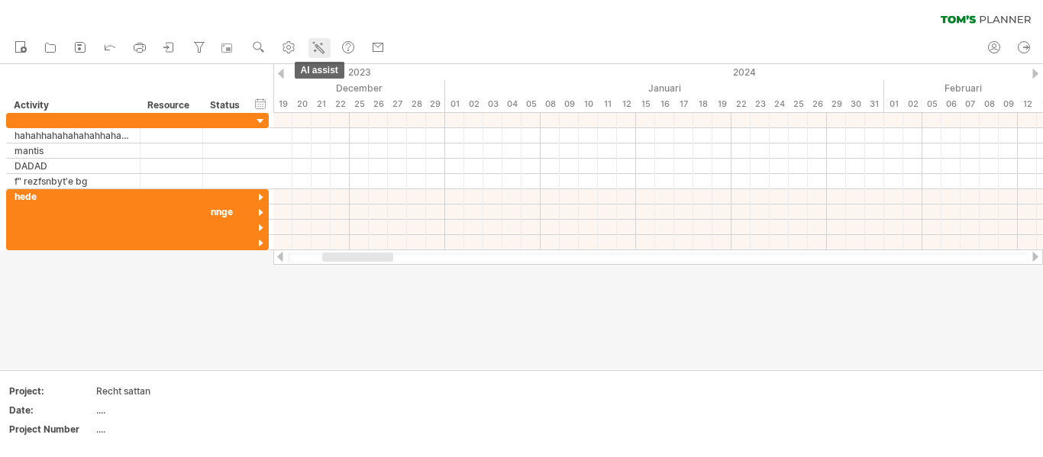
click at [318, 45] on icon at bounding box center [318, 47] width 15 height 15
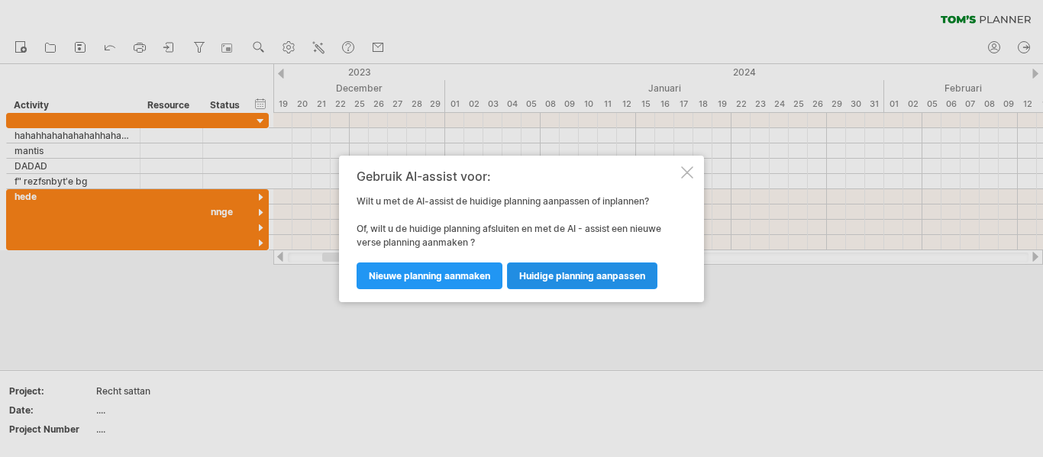
click at [547, 284] on link "huidige planning aanpassen" at bounding box center [582, 276] width 150 height 27
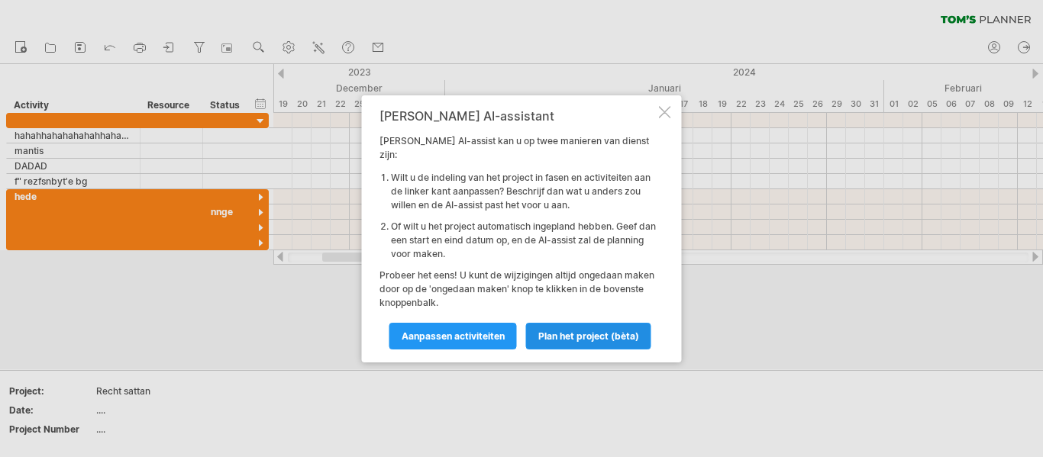
click at [552, 331] on span "Plan het project (bèta)" at bounding box center [588, 336] width 101 height 11
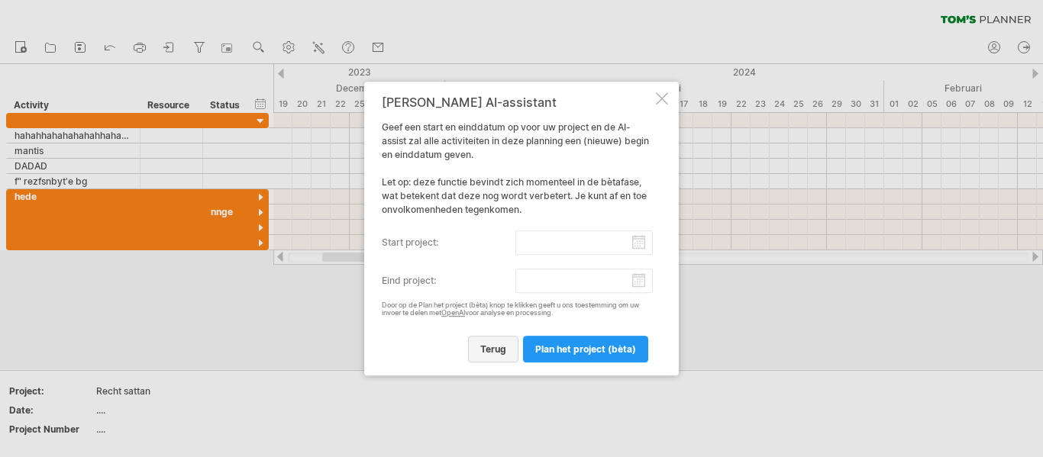
click at [510, 342] on link "terug" at bounding box center [493, 349] width 50 height 27
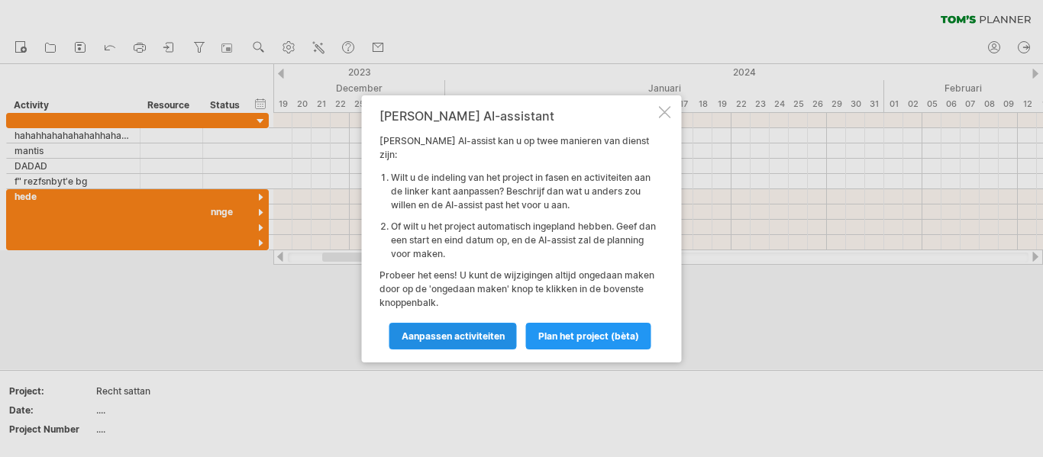
click at [476, 335] on link "Aanpassen activiteiten" at bounding box center [453, 336] width 128 height 27
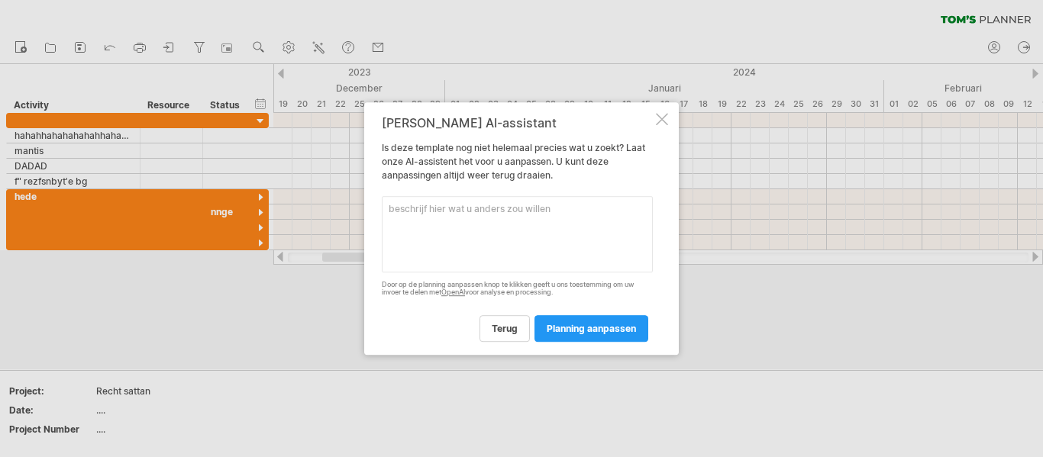
click at [512, 205] on textarea at bounding box center [517, 234] width 271 height 76
type textarea "VErnietig het huis"
click at [577, 330] on span "planning aanpassen" at bounding box center [591, 328] width 89 height 11
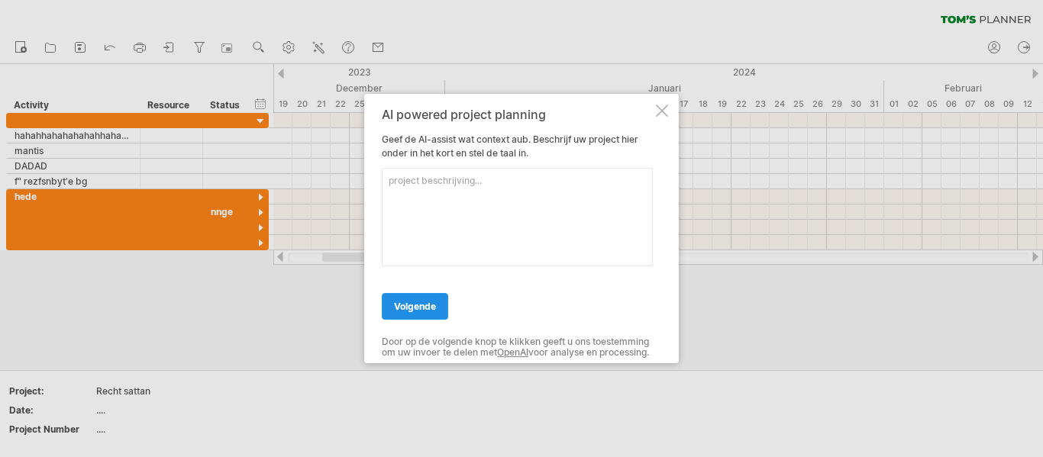
click at [410, 301] on span "volgende" at bounding box center [415, 306] width 42 height 11
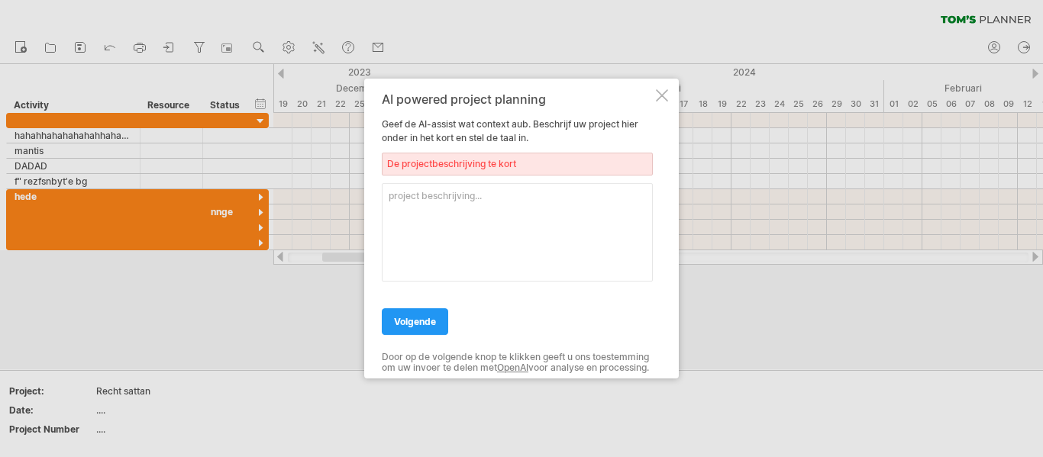
click at [422, 189] on textarea at bounding box center [517, 232] width 271 height 99
click at [447, 308] on link "volgende" at bounding box center [415, 321] width 66 height 27
click at [429, 316] on span "volgende" at bounding box center [415, 321] width 42 height 11
click at [468, 208] on textarea "DESTROYYY" at bounding box center [517, 232] width 271 height 99
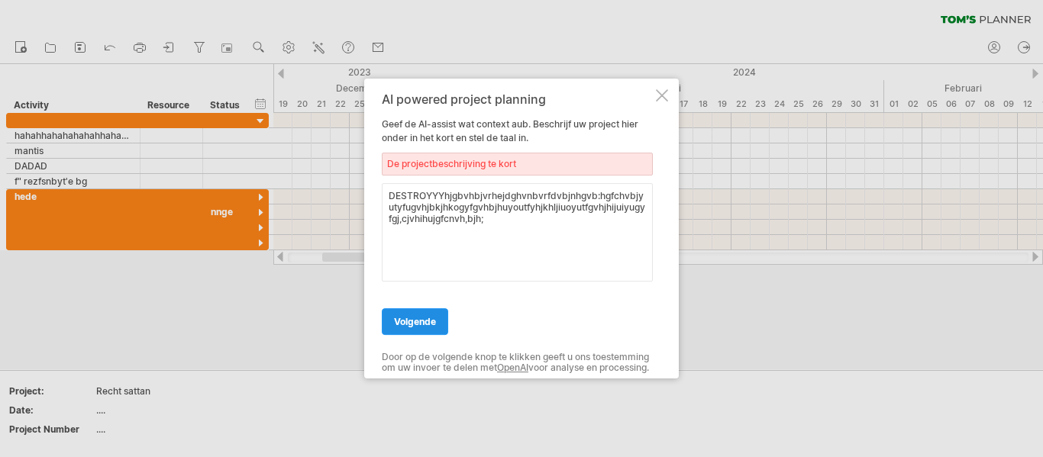
type textarea "DESTROYYYhjgbvhbjvrhejdghvnbvrfdvbjnhgvb:hgfchvbjyutyfugvhjbkjhkogyfgvhbjhuyout…"
click at [433, 316] on span "volgende" at bounding box center [415, 321] width 42 height 11
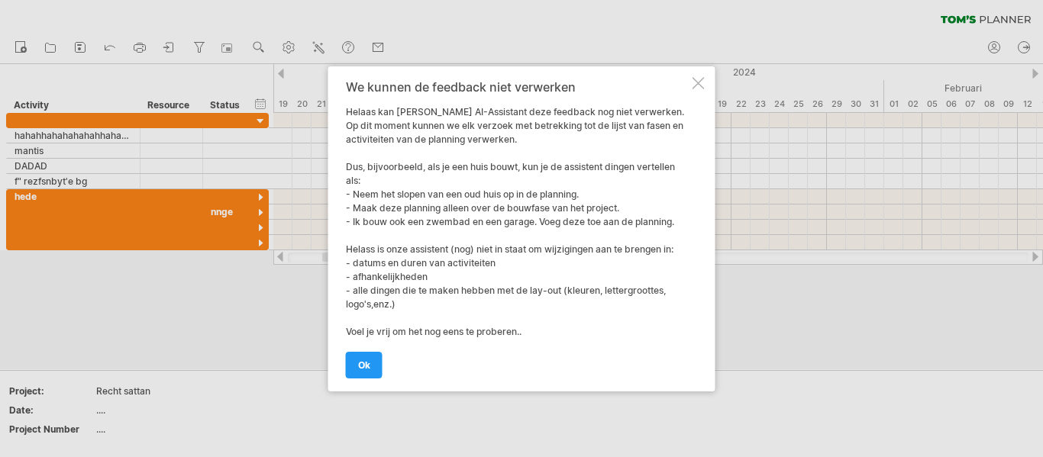
click at [699, 78] on div at bounding box center [699, 83] width 12 height 12
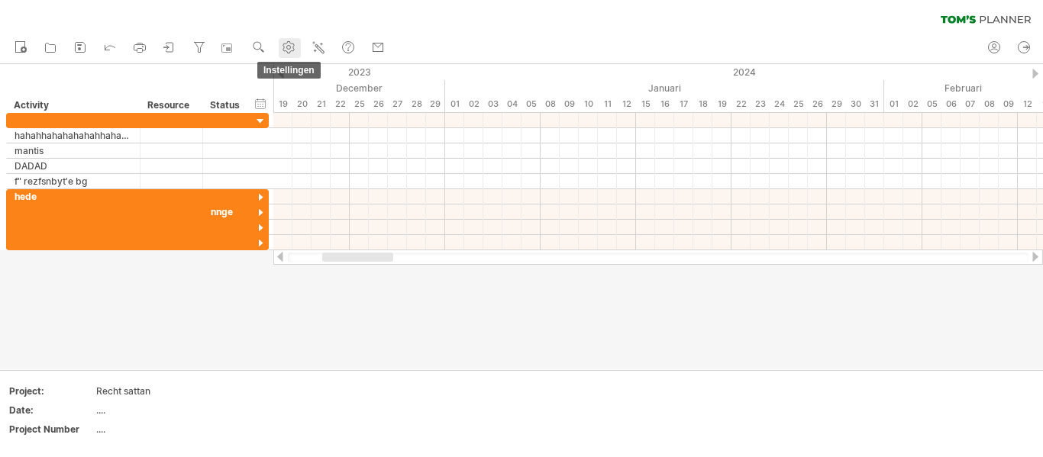
click at [299, 44] on link "instellingen" at bounding box center [290, 48] width 22 height 20
select select "*"
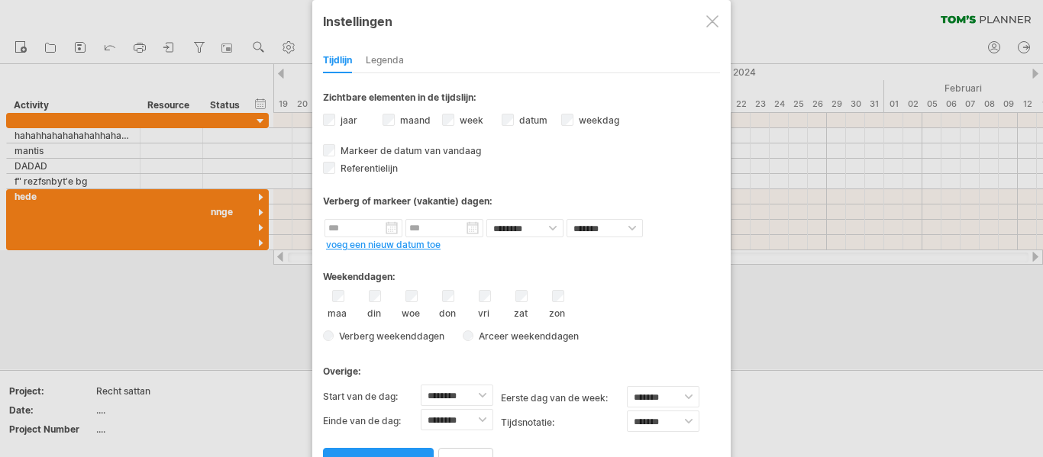
click at [380, 118] on div "jaar" at bounding box center [353, 121] width 60 height 21
click at [577, 117] on label "weekdag weekdagen zichtbaar Momenteel is er niet genoeg ruimte horizontaal om d…" at bounding box center [598, 120] width 44 height 11
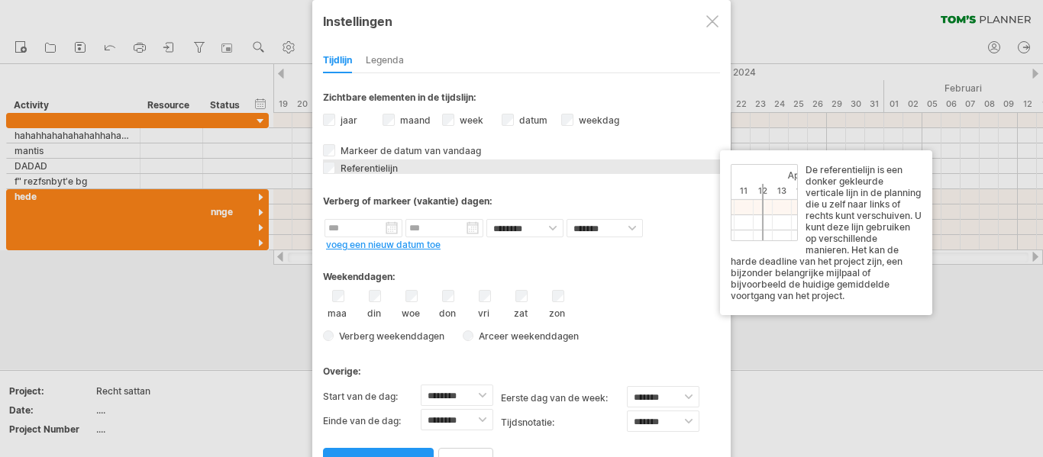
click at [345, 164] on span "Referentielijn" at bounding box center [368, 168] width 60 height 11
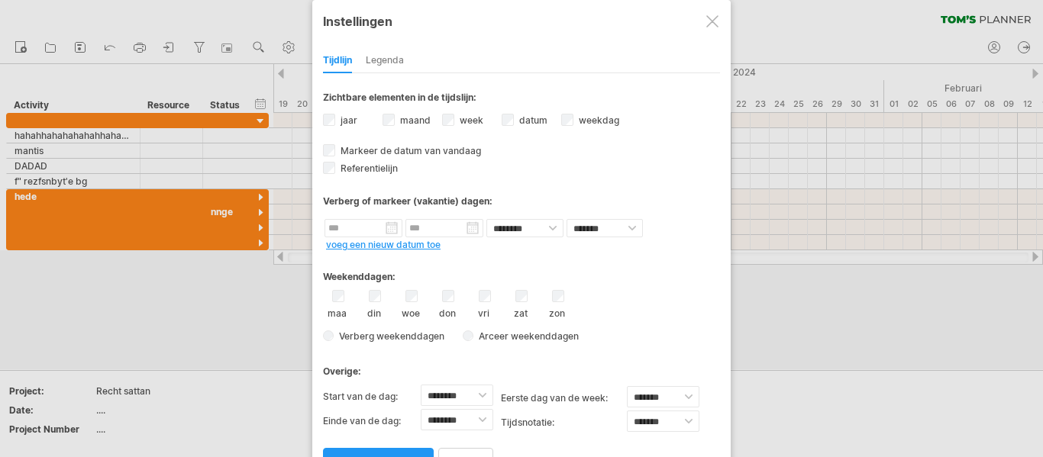
click at [387, 60] on div "Legenda" at bounding box center [385, 61] width 38 height 24
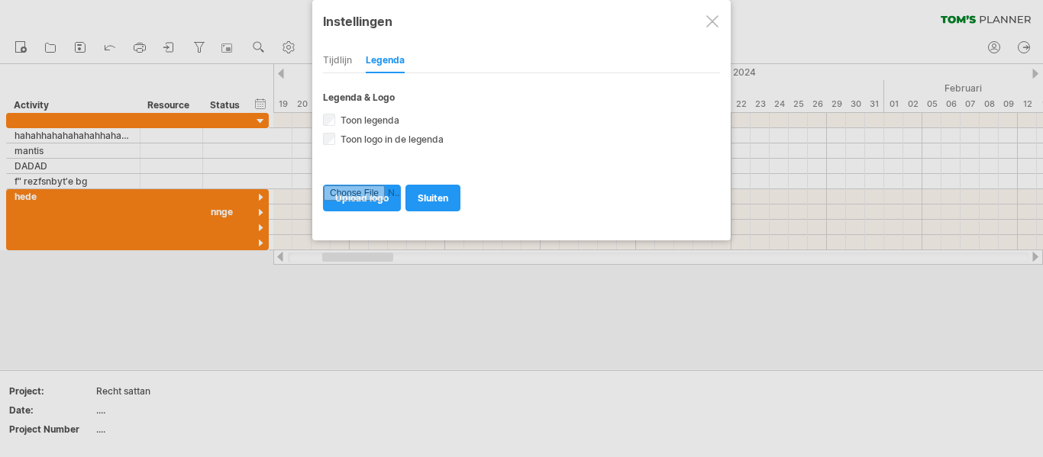
click at [332, 66] on div "Tijdlijn" at bounding box center [337, 61] width 29 height 24
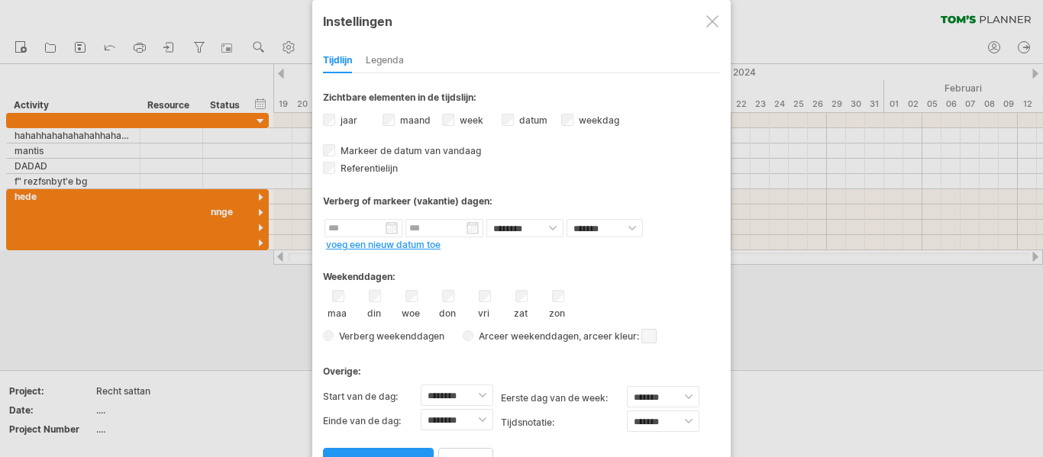
click at [651, 337] on span at bounding box center [648, 336] width 15 height 15
click at [770, 363] on span at bounding box center [775, 361] width 12 height 12
click at [479, 409] on select "******** ******** ******** ******** ******** ******** ******** ******** *******…" at bounding box center [457, 419] width 73 height 21
select select "**"
click at [421, 409] on select "******** ******** ******** ******** ******** ******** ******** ******** *******…" at bounding box center [457, 419] width 73 height 21
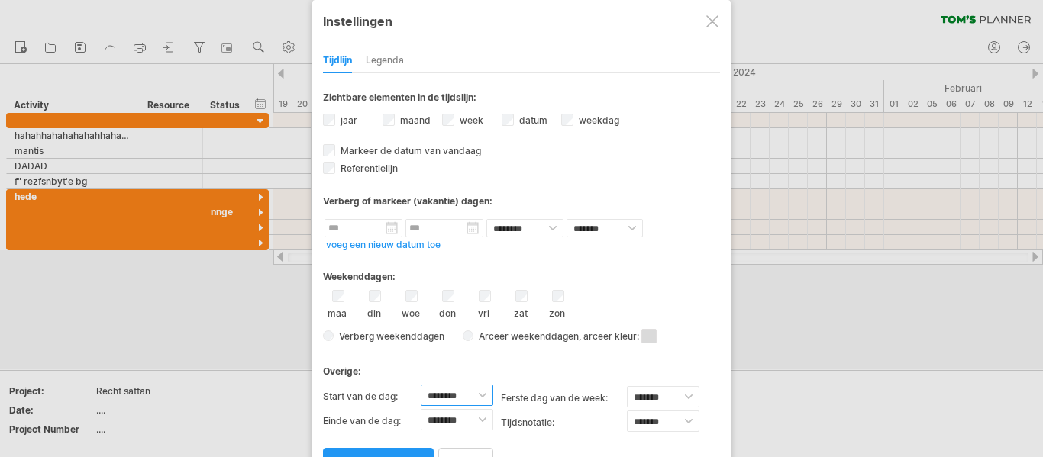
click at [479, 396] on select "******** ******** ******** ******** ******** ******** ******** ******** *******…" at bounding box center [457, 395] width 73 height 21
select select "**"
click at [421, 385] on select "******** ******** ******** ******** ******** ******** ******** ******** *******…" at bounding box center [457, 395] width 73 height 21
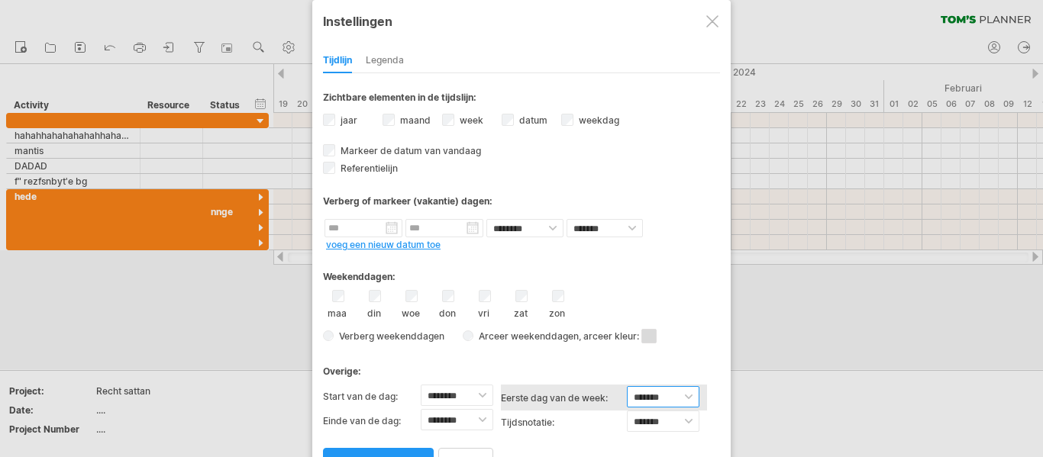
click at [677, 402] on select "******* ****** ********" at bounding box center [663, 396] width 73 height 21
select select "*"
click at [627, 386] on select "******* ****** ********" at bounding box center [663, 396] width 73 height 21
click at [662, 417] on select "******* *******" at bounding box center [663, 421] width 73 height 21
select select "******"
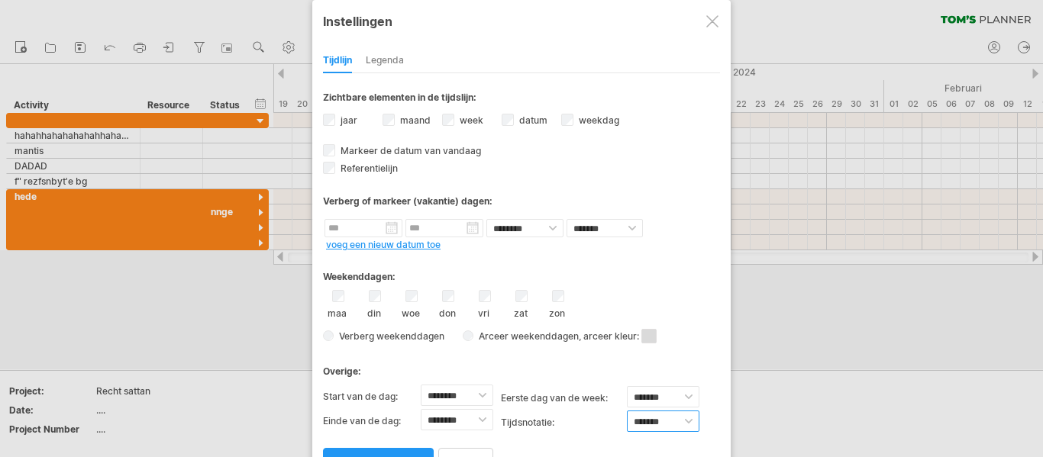
click at [627, 411] on select "******* *******" at bounding box center [663, 421] width 73 height 21
click at [389, 451] on link "pas wijzigingen toe" at bounding box center [378, 461] width 111 height 27
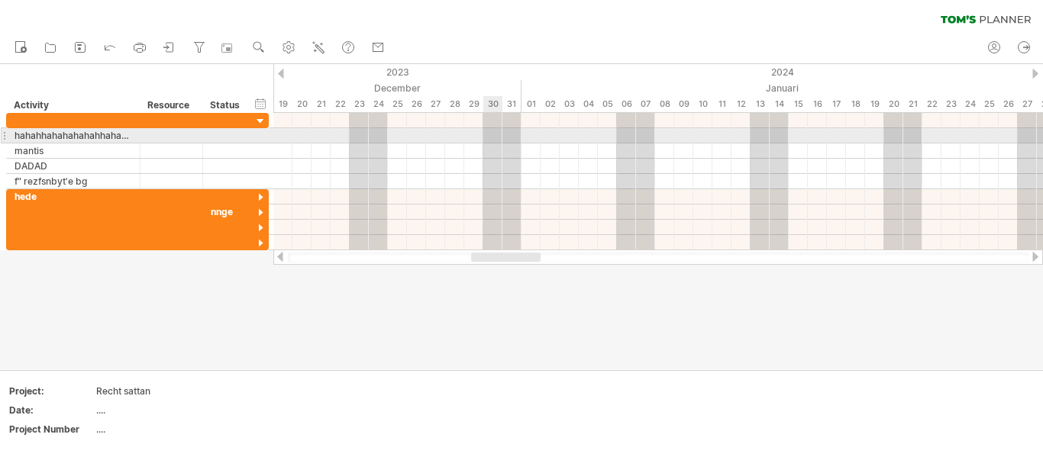
drag, startPoint x: 497, startPoint y: 133, endPoint x: 0, endPoint y: 174, distance: 498.8
click at [0, 174] on div "Probeert verbinding te maken met [DOMAIN_NAME] Opnieuw verbonden 0% wissen filt…" at bounding box center [521, 228] width 1043 height 457
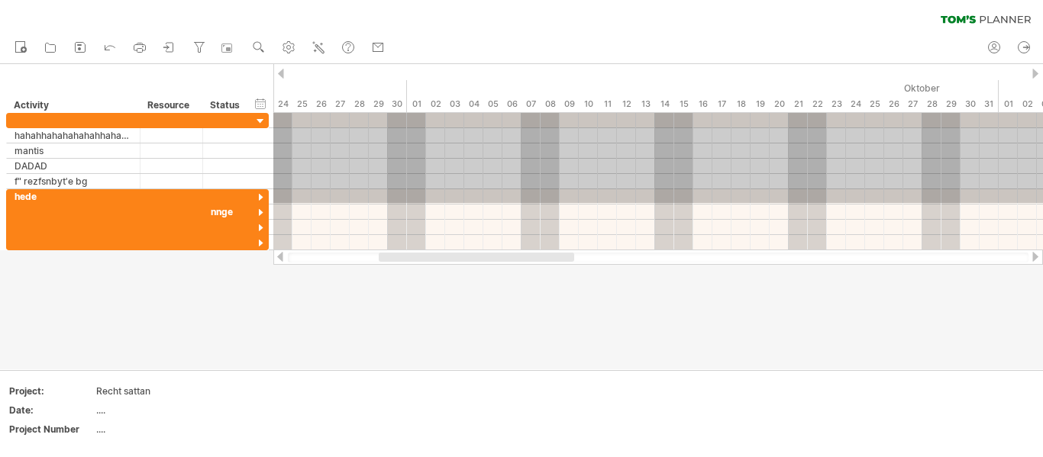
drag, startPoint x: 533, startPoint y: 203, endPoint x: 10, endPoint y: 77, distance: 538.0
click at [10, 77] on div "Probeert verbinding te maken met [DOMAIN_NAME] Opnieuw verbonden 0% wissen filt…" at bounding box center [521, 228] width 1043 height 457
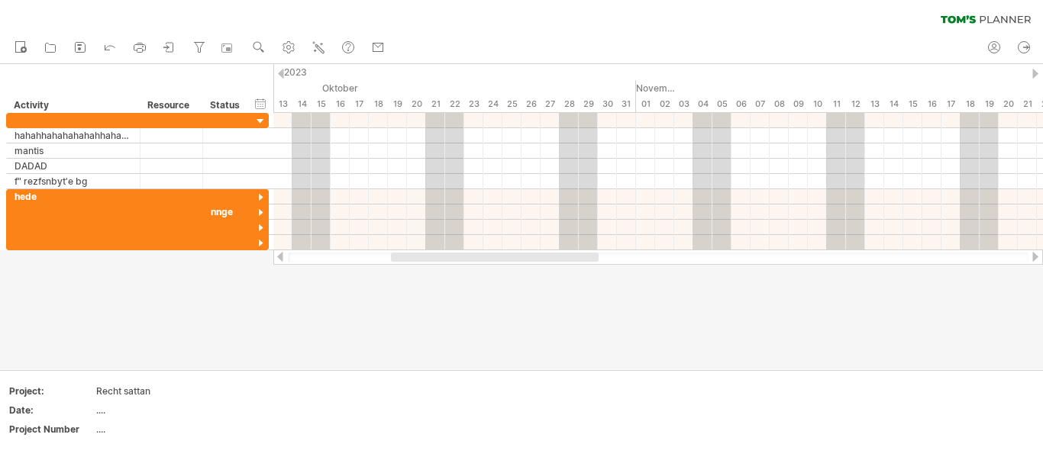
drag, startPoint x: 638, startPoint y: 96, endPoint x: 277, endPoint y: 298, distance: 413.6
click at [277, 298] on div "Probeert verbinding te maken met [DOMAIN_NAME] Opnieuw verbonden 0% wissen filt…" at bounding box center [521, 228] width 1043 height 457
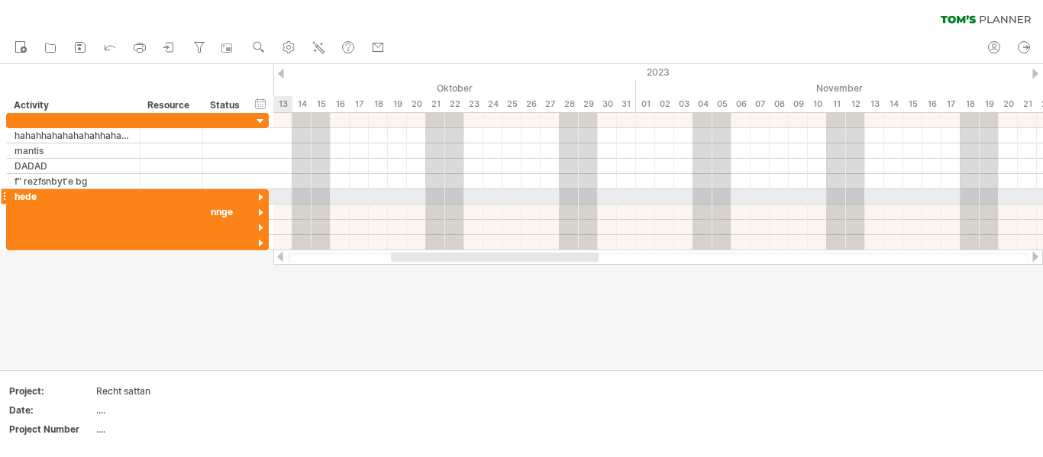
click at [260, 201] on div at bounding box center [261, 198] width 15 height 15
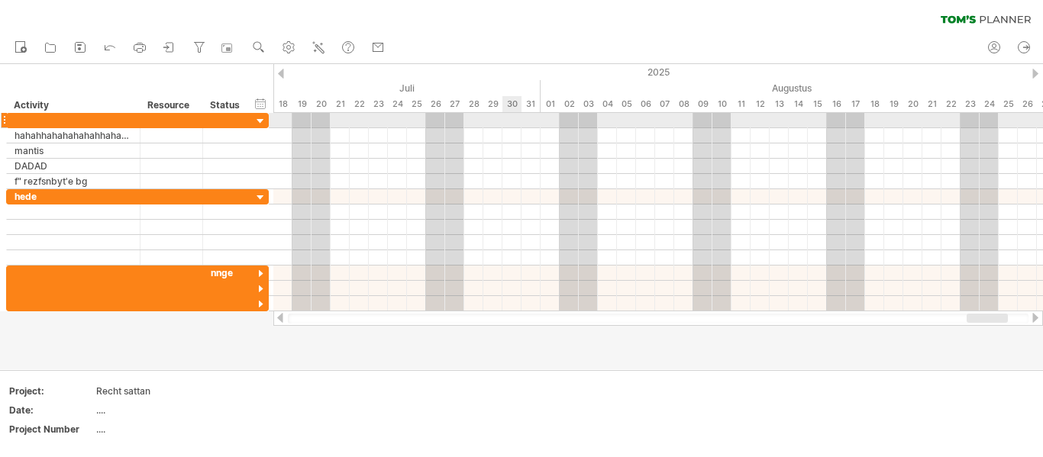
click at [512, 115] on div at bounding box center [658, 120] width 770 height 15
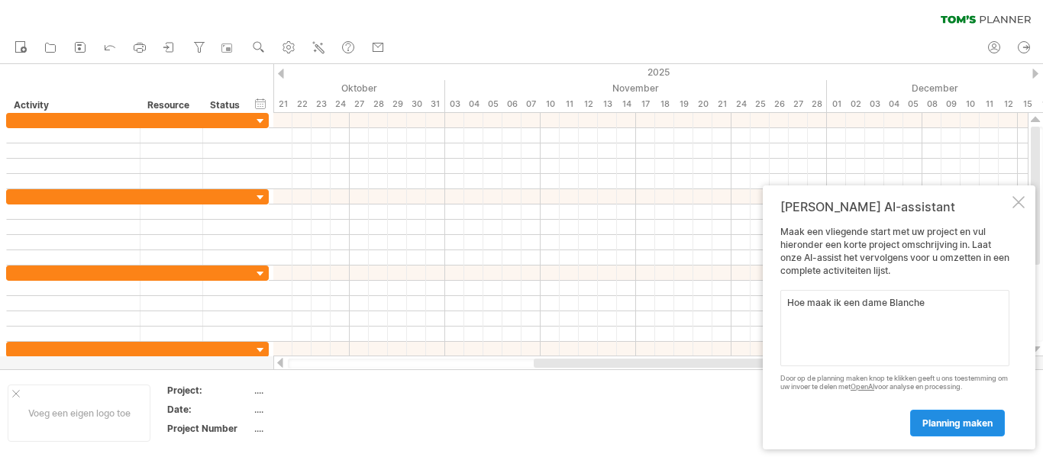
type textarea "Hoe maak ik een dame Blanche"
click at [991, 421] on span "planning maken" at bounding box center [957, 423] width 70 height 11
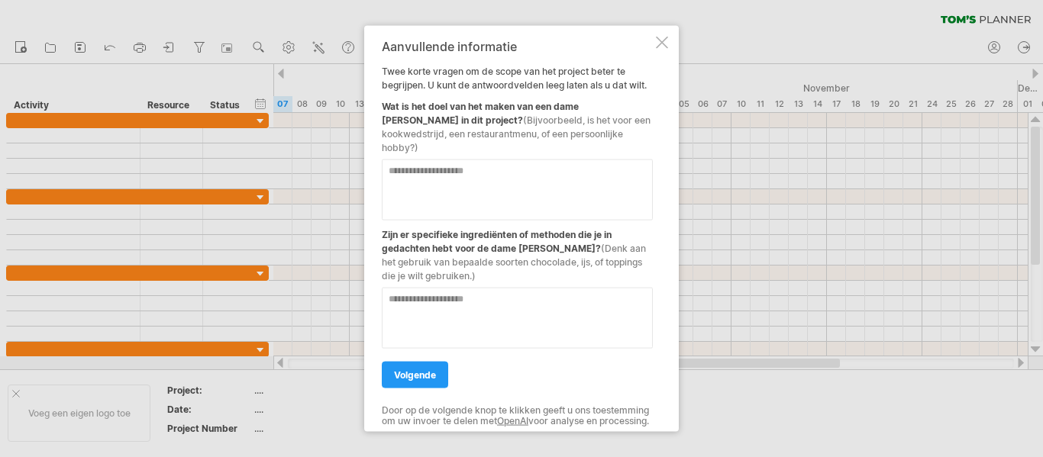
click at [478, 159] on textarea at bounding box center [517, 189] width 271 height 61
type textarea "**********"
click at [470, 290] on textarea at bounding box center [517, 317] width 271 height 61
type textarea "**********"
click at [405, 370] on link "volgende" at bounding box center [415, 374] width 66 height 27
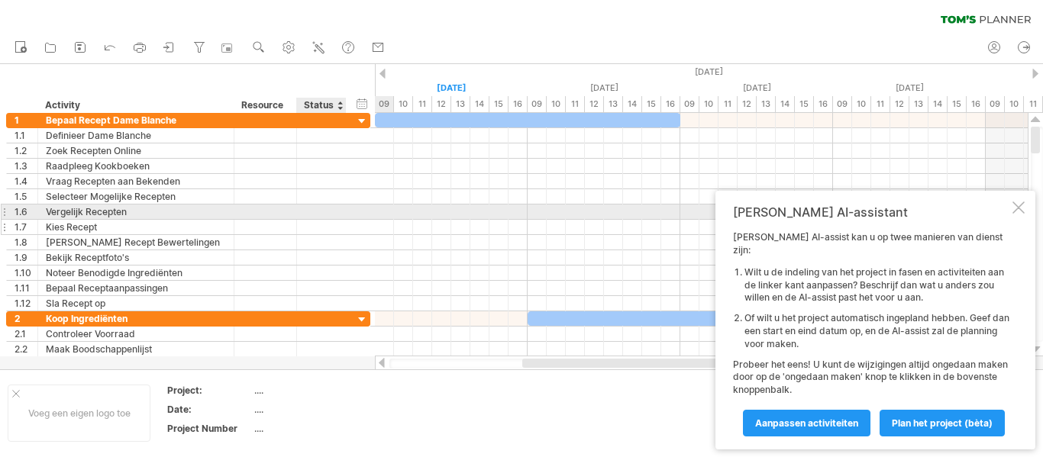
click at [357, 220] on div "**********" at bounding box center [188, 227] width 364 height 15
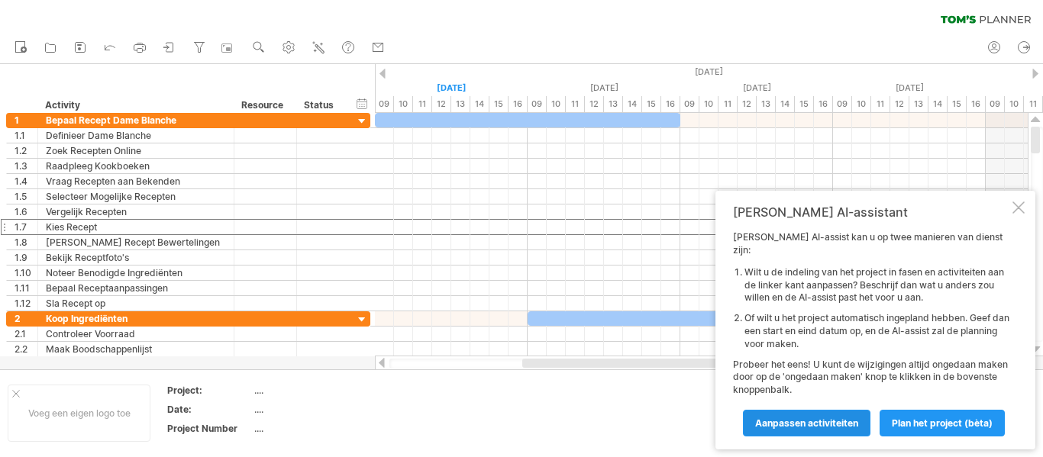
click at [849, 419] on span "Aanpassen activiteiten" at bounding box center [806, 423] width 103 height 11
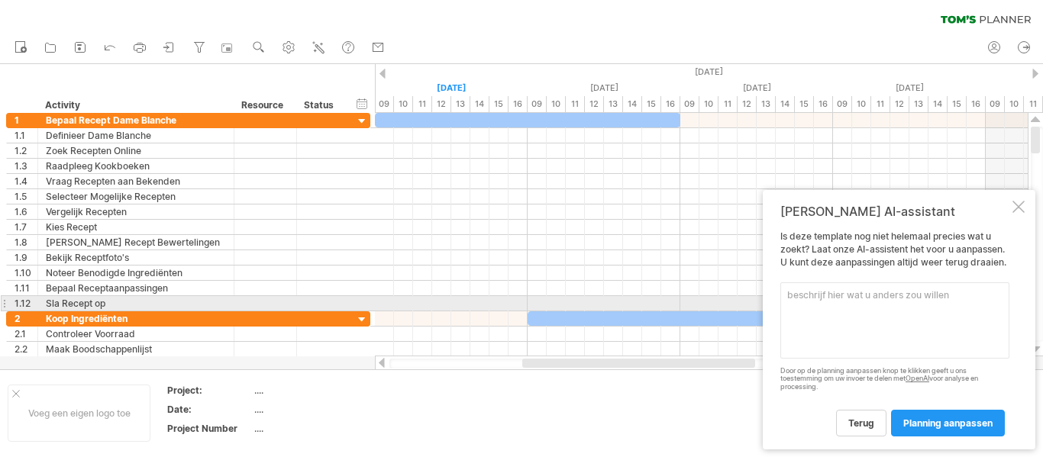
click at [867, 307] on textarea at bounding box center [894, 321] width 229 height 76
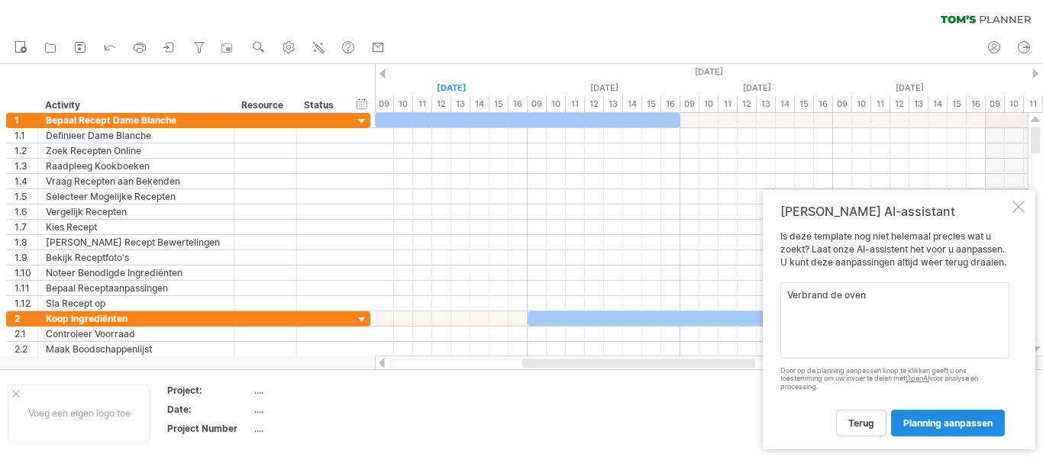
type textarea "Verbrand de oven"
click at [952, 429] on link "planning aanpassen" at bounding box center [948, 423] width 114 height 27
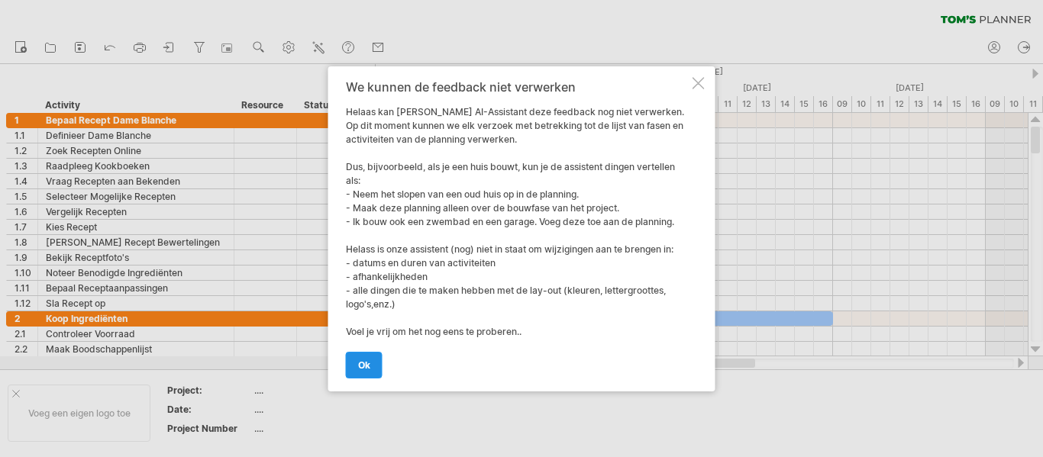
click at [367, 374] on link "ok" at bounding box center [364, 365] width 37 height 27
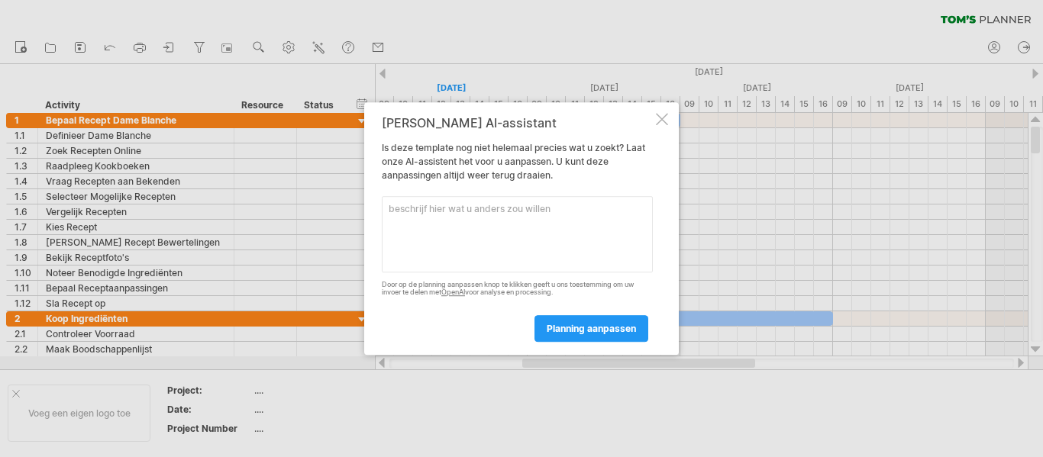
click at [512, 236] on textarea at bounding box center [517, 234] width 271 height 76
type textarea "Maak er nog een"
click at [595, 338] on link "planning aanpassen" at bounding box center [592, 328] width 114 height 27
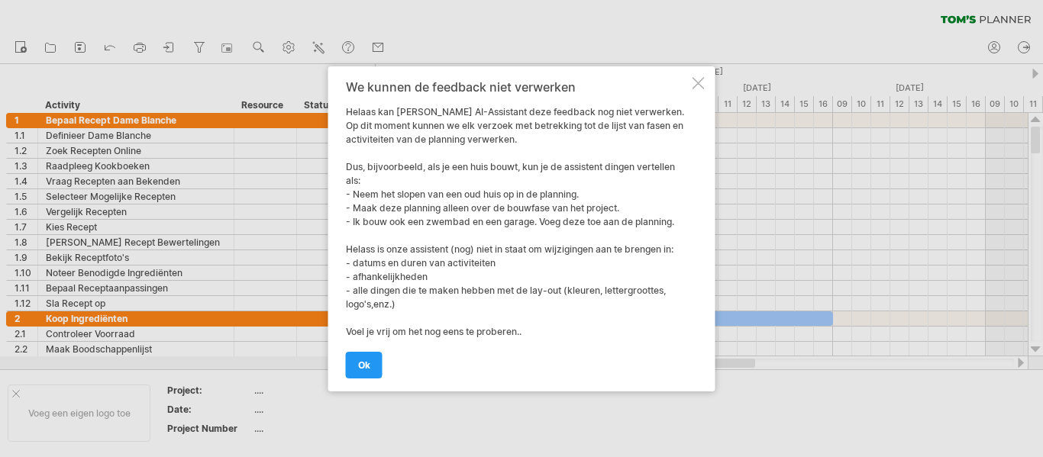
click at [341, 357] on div "We kunnen de feedback niet verwerken [PERSON_NAME] kan [PERSON_NAME] AI-Assista…" at bounding box center [521, 228] width 387 height 325
click at [366, 365] on span "ok" at bounding box center [364, 365] width 12 height 11
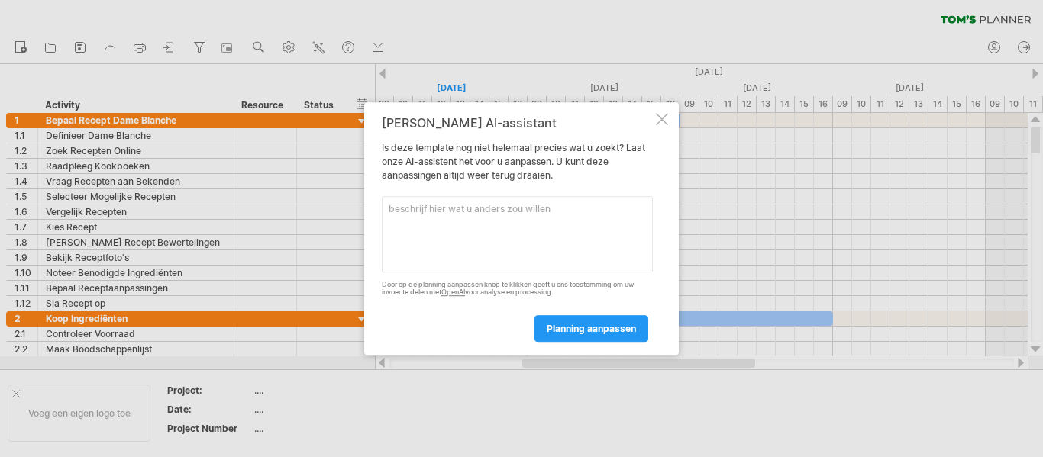
click at [470, 196] on textarea at bounding box center [517, 234] width 271 height 76
type textarea "chocolade ijs"
click at [586, 321] on link "planning aanpassen" at bounding box center [592, 328] width 114 height 27
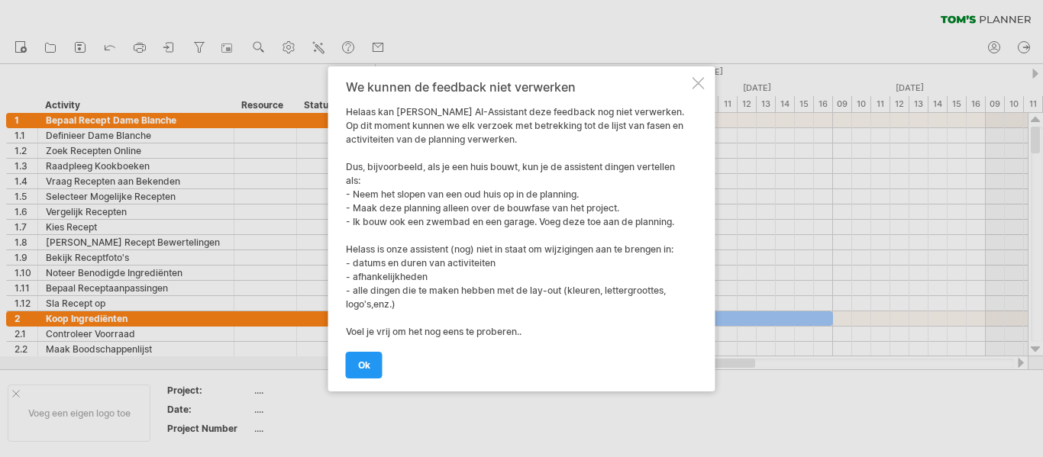
click at [341, 376] on div "We kunnen de feedback niet verwerken [PERSON_NAME] kan [PERSON_NAME] AI-Assista…" at bounding box center [521, 228] width 387 height 325
click at [348, 373] on link "ok" at bounding box center [364, 365] width 37 height 27
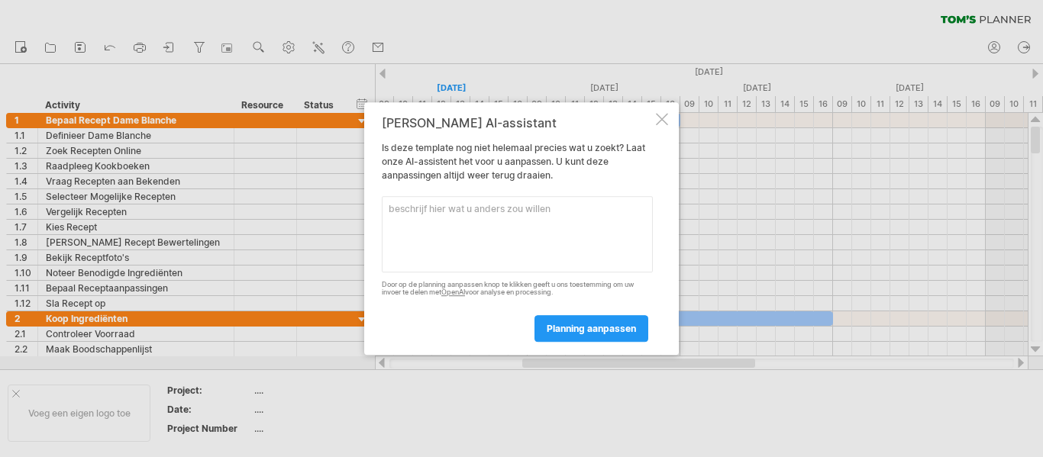
click at [441, 231] on textarea at bounding box center [517, 234] width 271 height 76
type textarea "doe iets"
click at [549, 319] on link "planning aanpassen" at bounding box center [592, 328] width 114 height 27
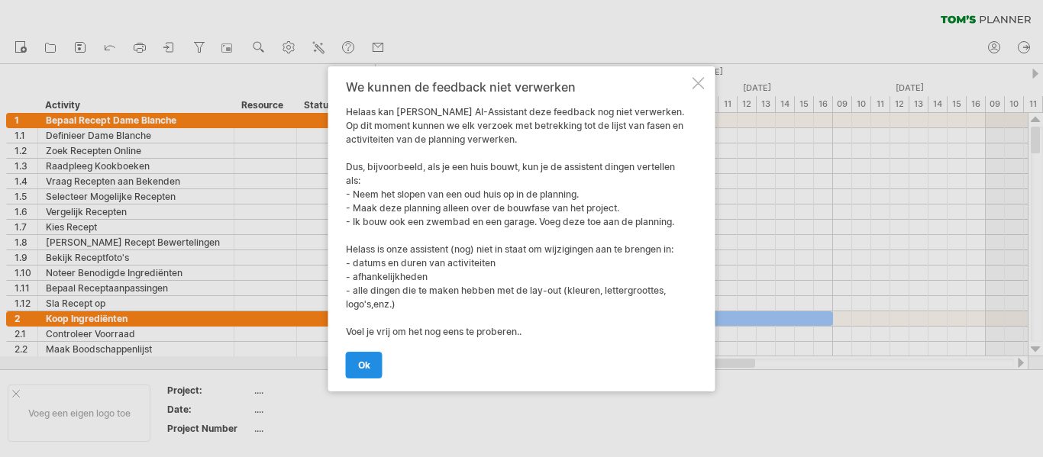
click at [370, 352] on link "ok" at bounding box center [364, 365] width 37 height 27
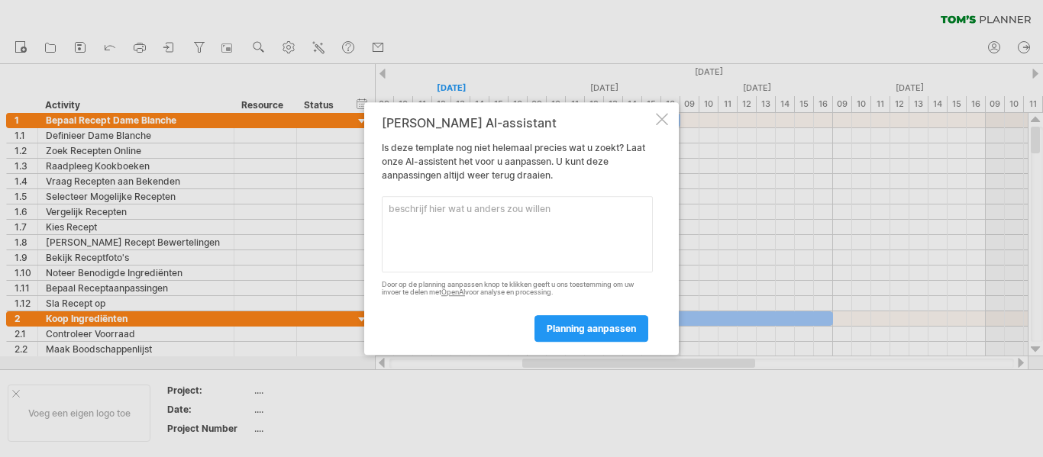
click at [549, 202] on textarea at bounding box center [517, 234] width 271 height 76
type textarea "frihudfsj"
click at [569, 315] on link "planning aanpassen" at bounding box center [592, 328] width 114 height 27
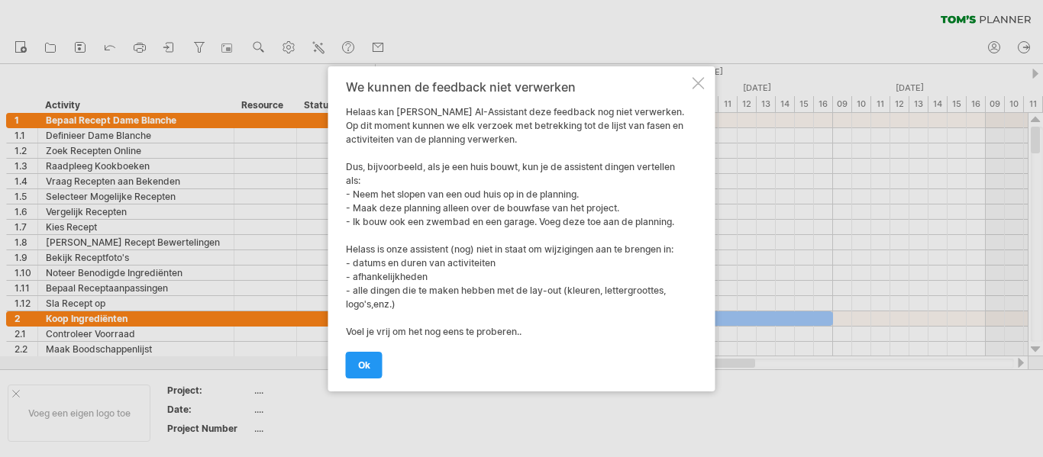
click at [699, 77] on div at bounding box center [699, 83] width 12 height 12
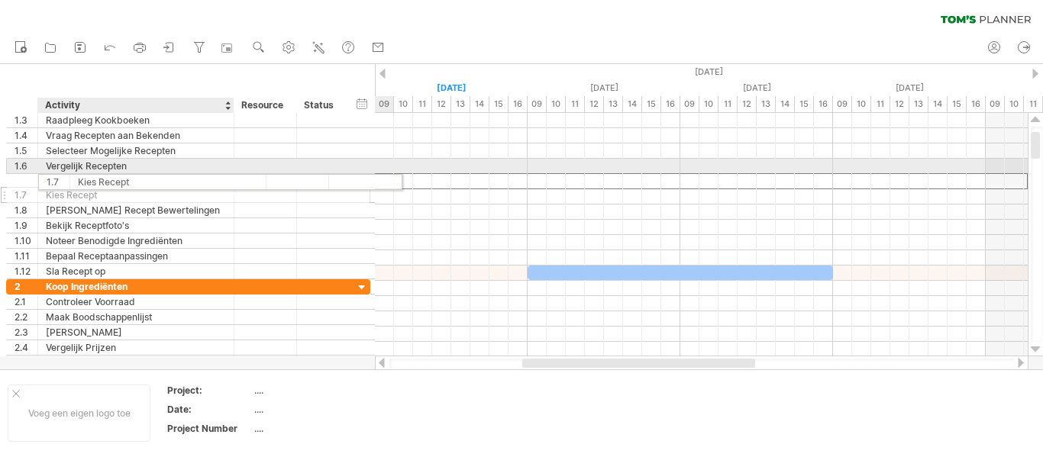
drag, startPoint x: 153, startPoint y: 219, endPoint x: 183, endPoint y: 179, distance: 49.6
